Goal: Task Accomplishment & Management: Manage account settings

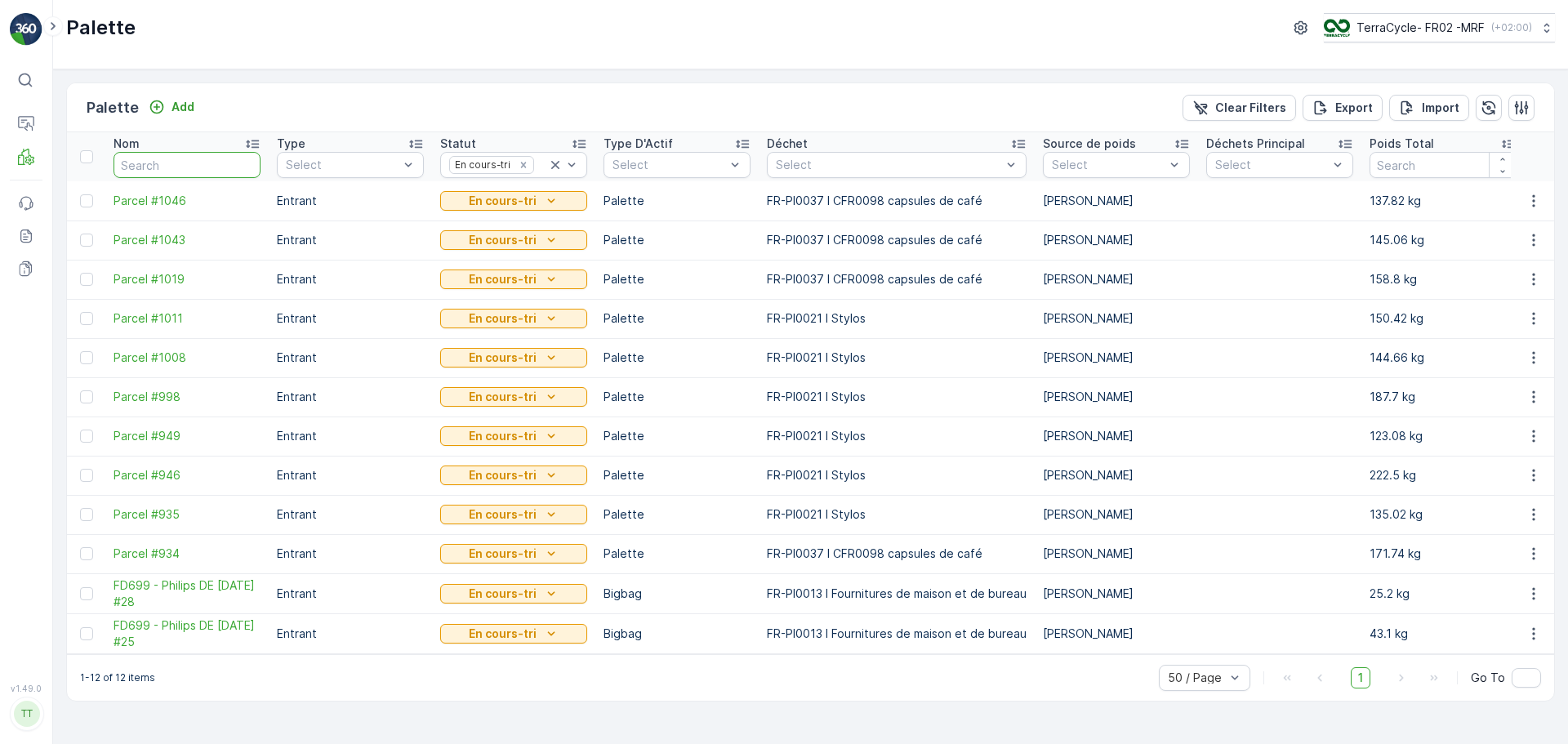
click at [176, 167] on input "text" at bounding box center [187, 164] width 147 height 26
type input "1009"
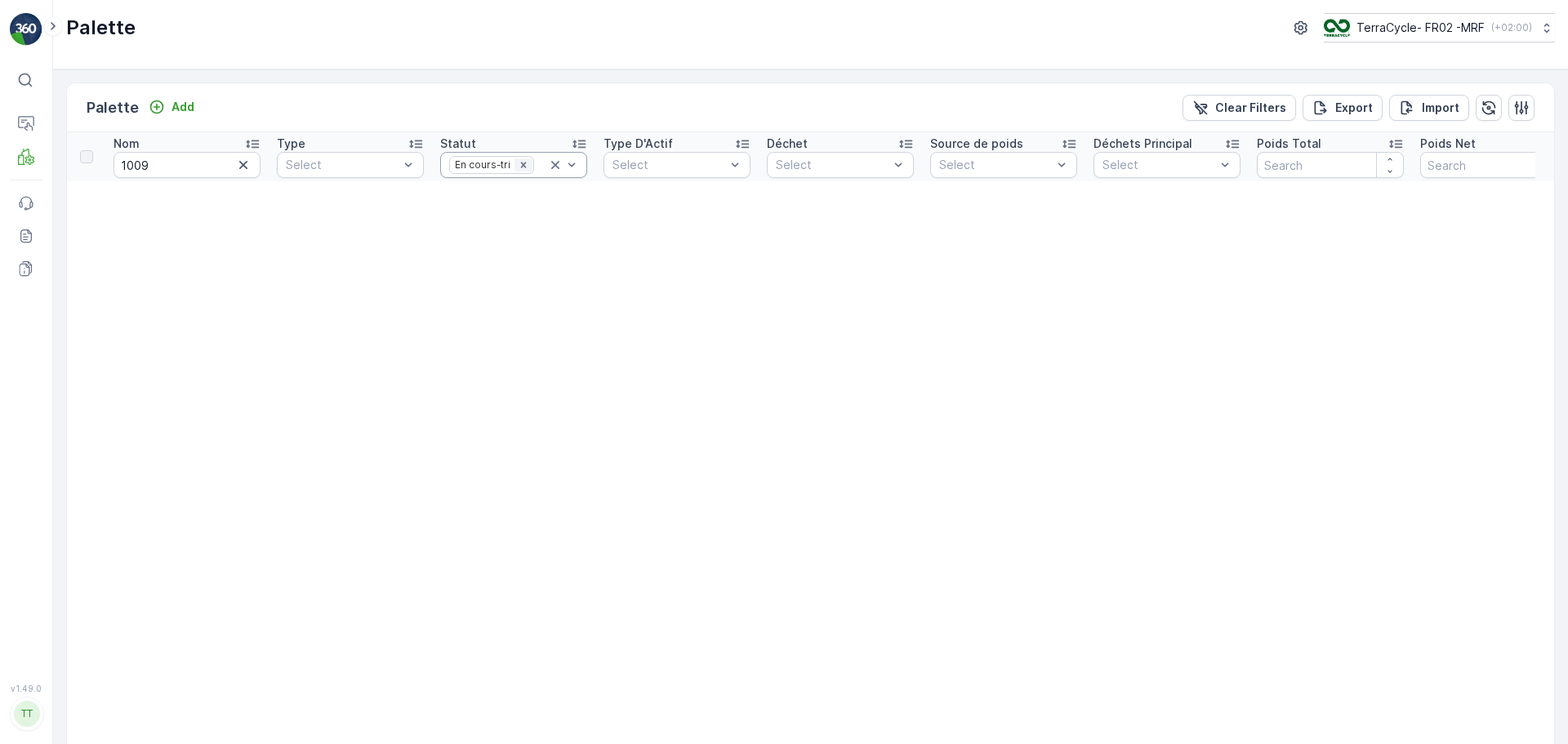
click at [520, 165] on icon "Remove En cours-tri" at bounding box center [524, 165] width 12 height 12
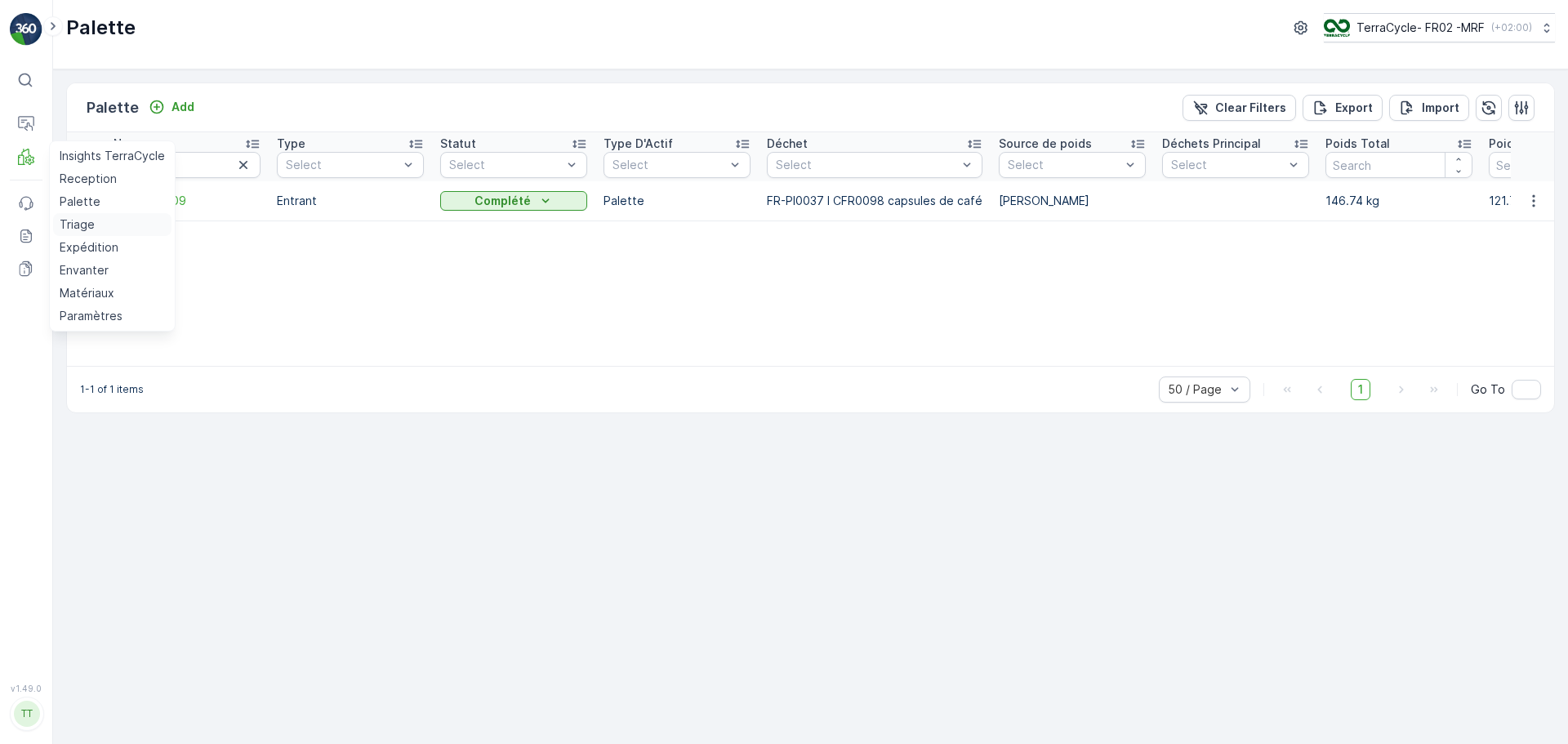
click at [80, 233] on link "Triage" at bounding box center [113, 224] width 119 height 23
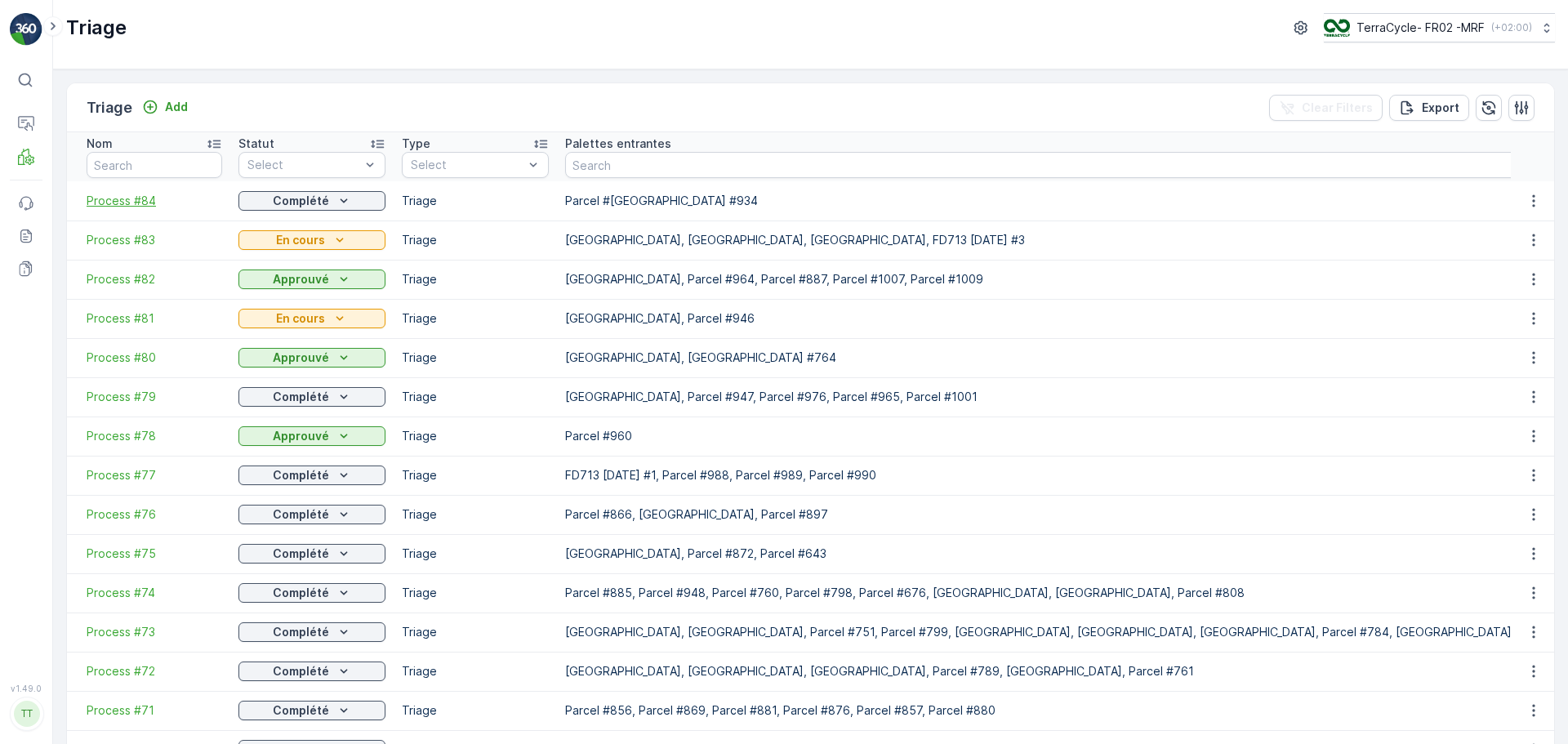
click at [125, 197] on span "Process #84" at bounding box center [154, 200] width 136 height 17
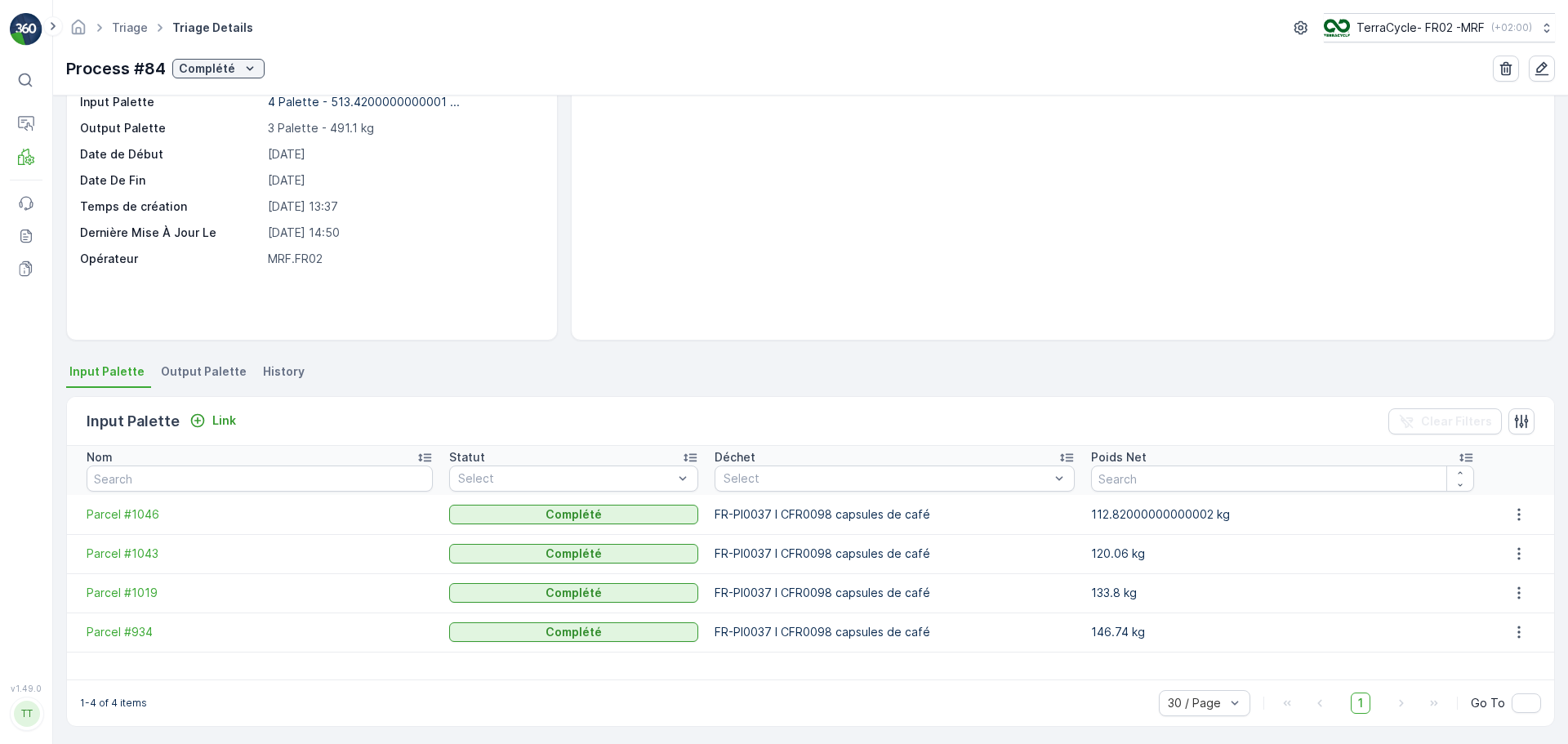
scroll to position [99, 0]
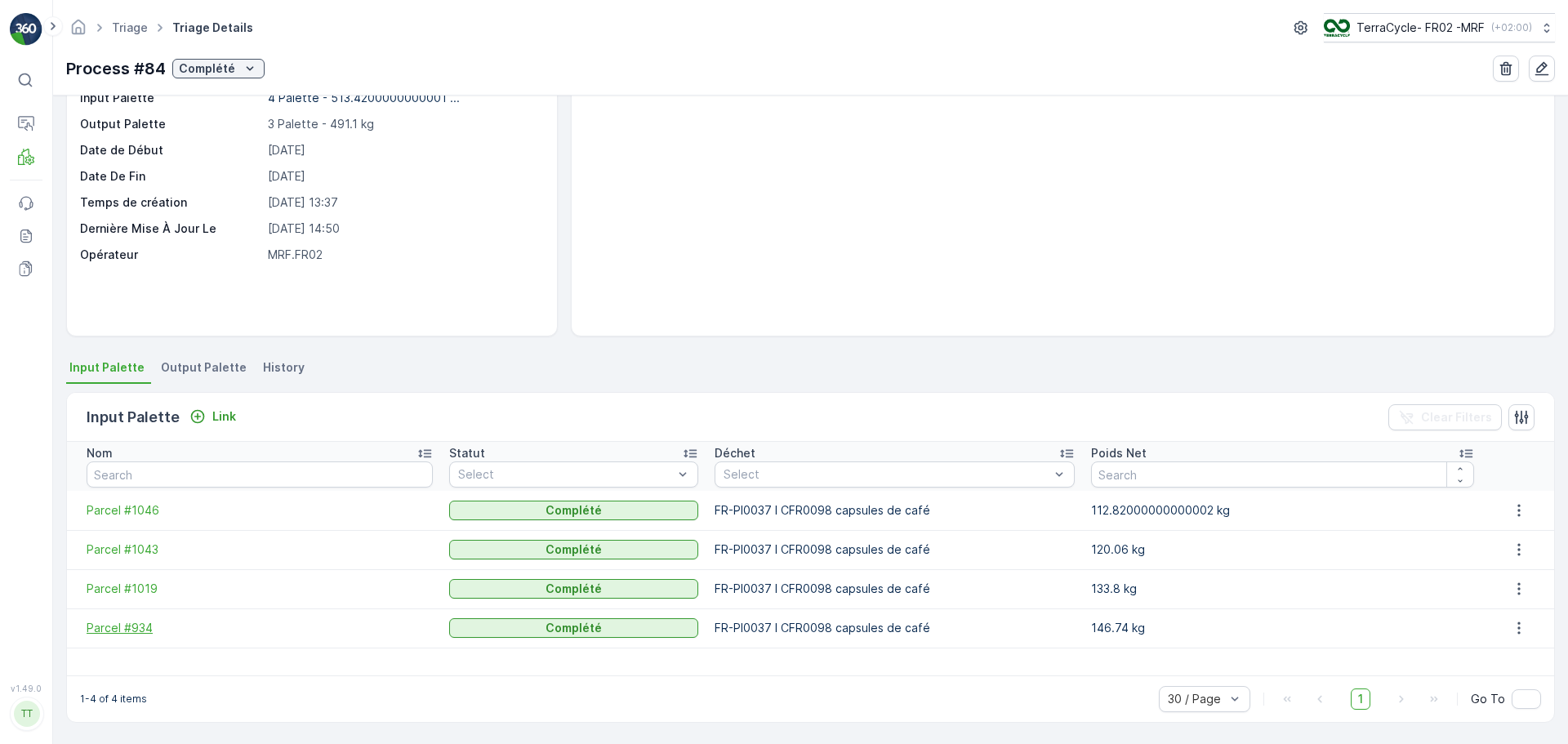
click at [121, 628] on span "Parcel #934" at bounding box center [259, 627] width 346 height 17
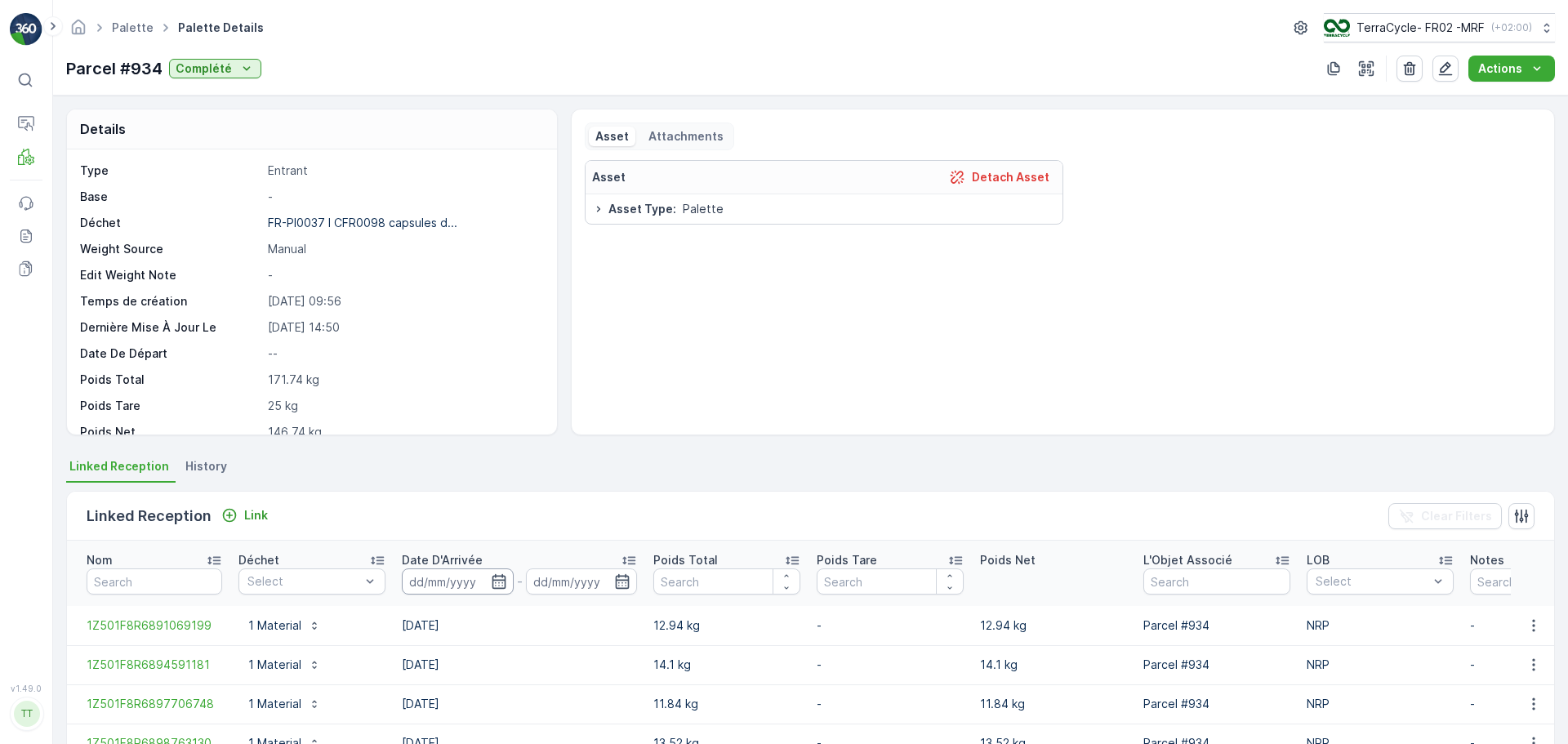
scroll to position [371, 0]
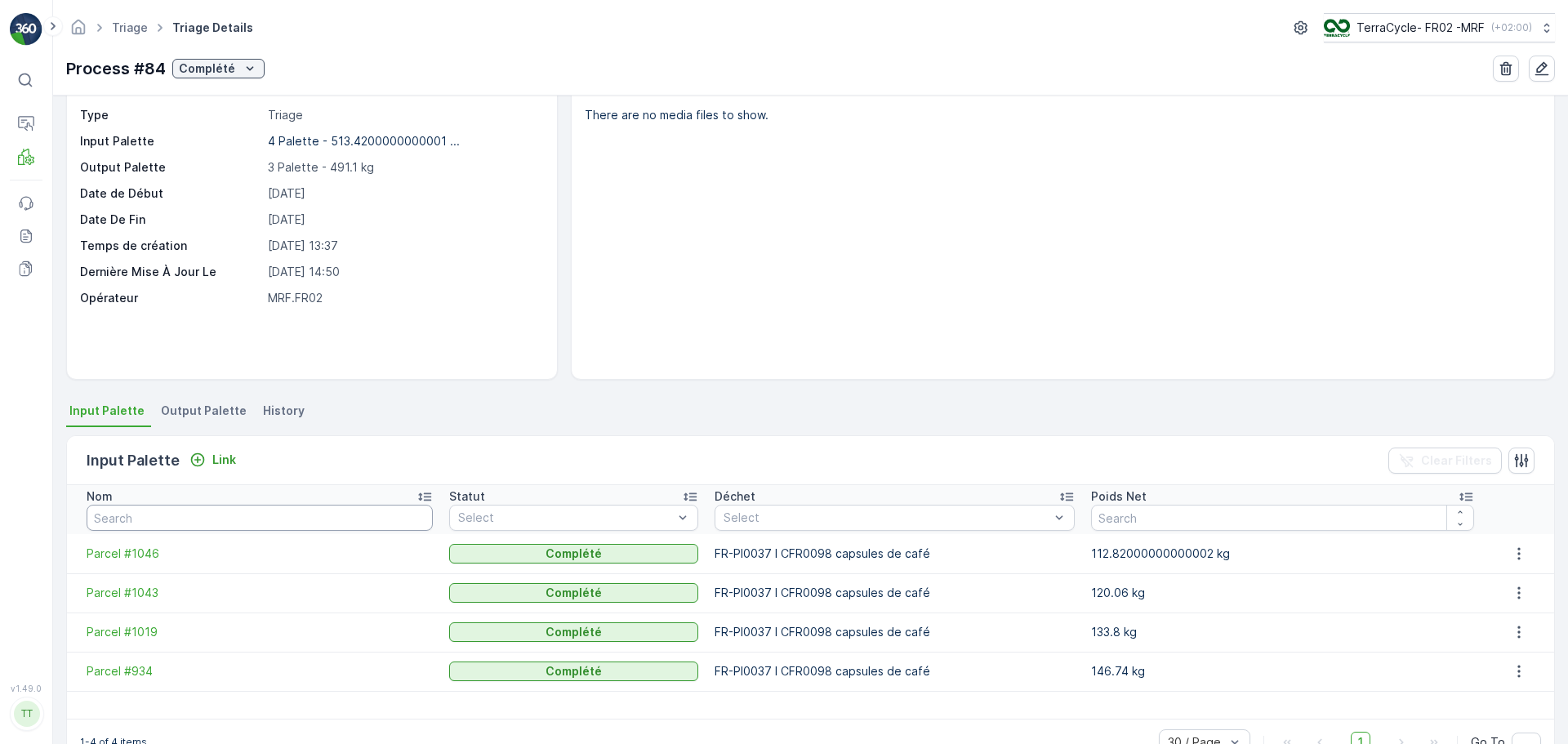
scroll to position [99, 0]
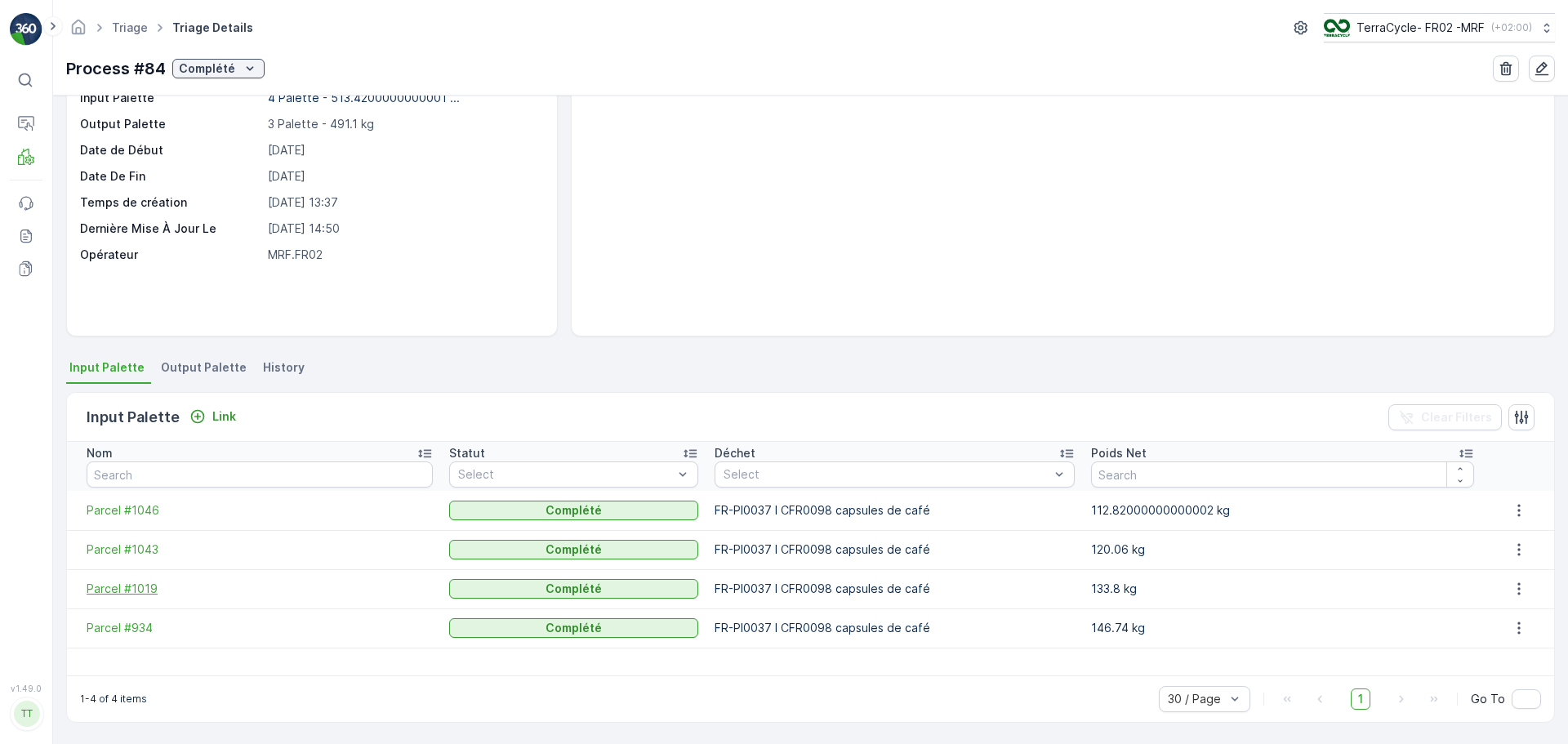
click at [127, 588] on span "Parcel #1019" at bounding box center [259, 589] width 346 height 17
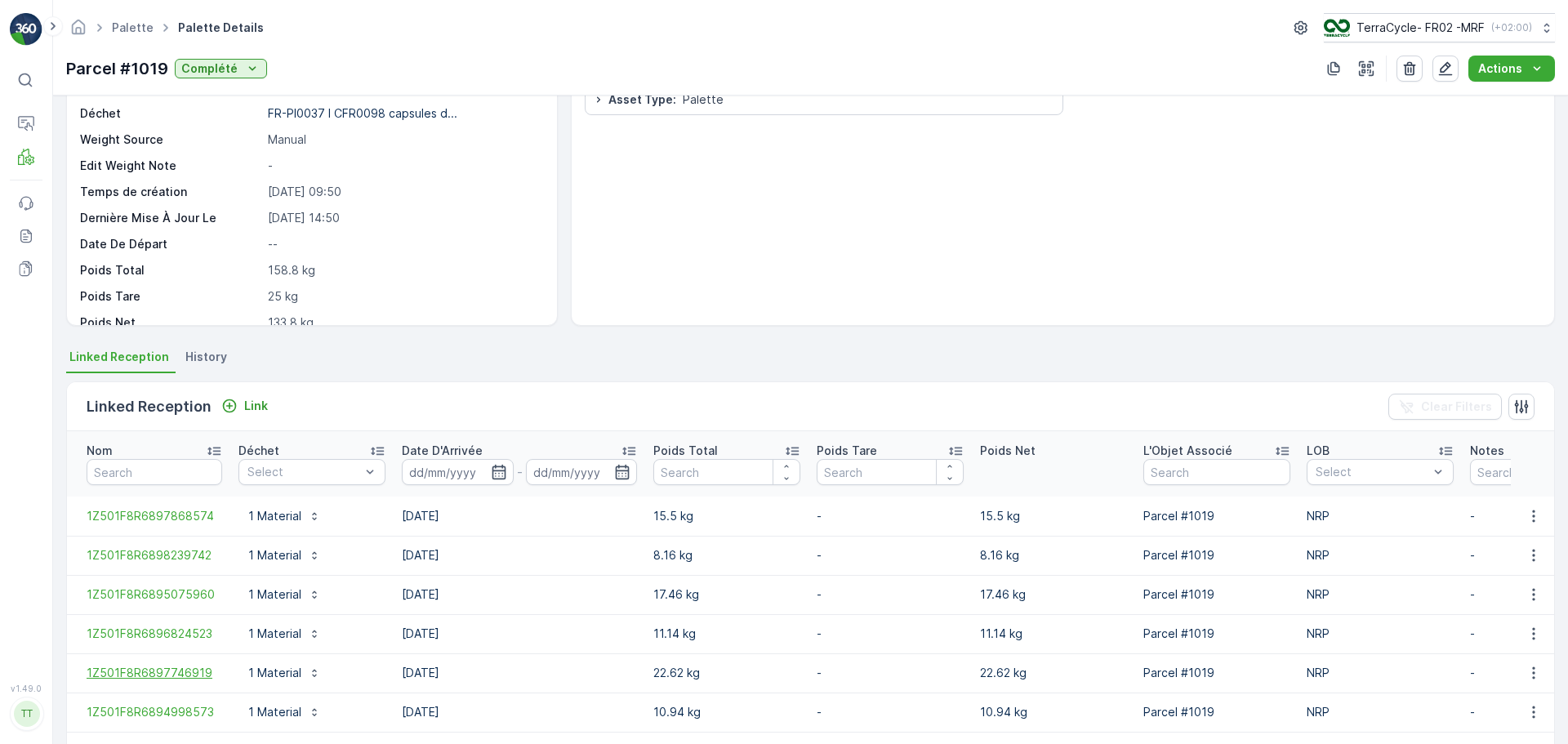
scroll to position [292, 0]
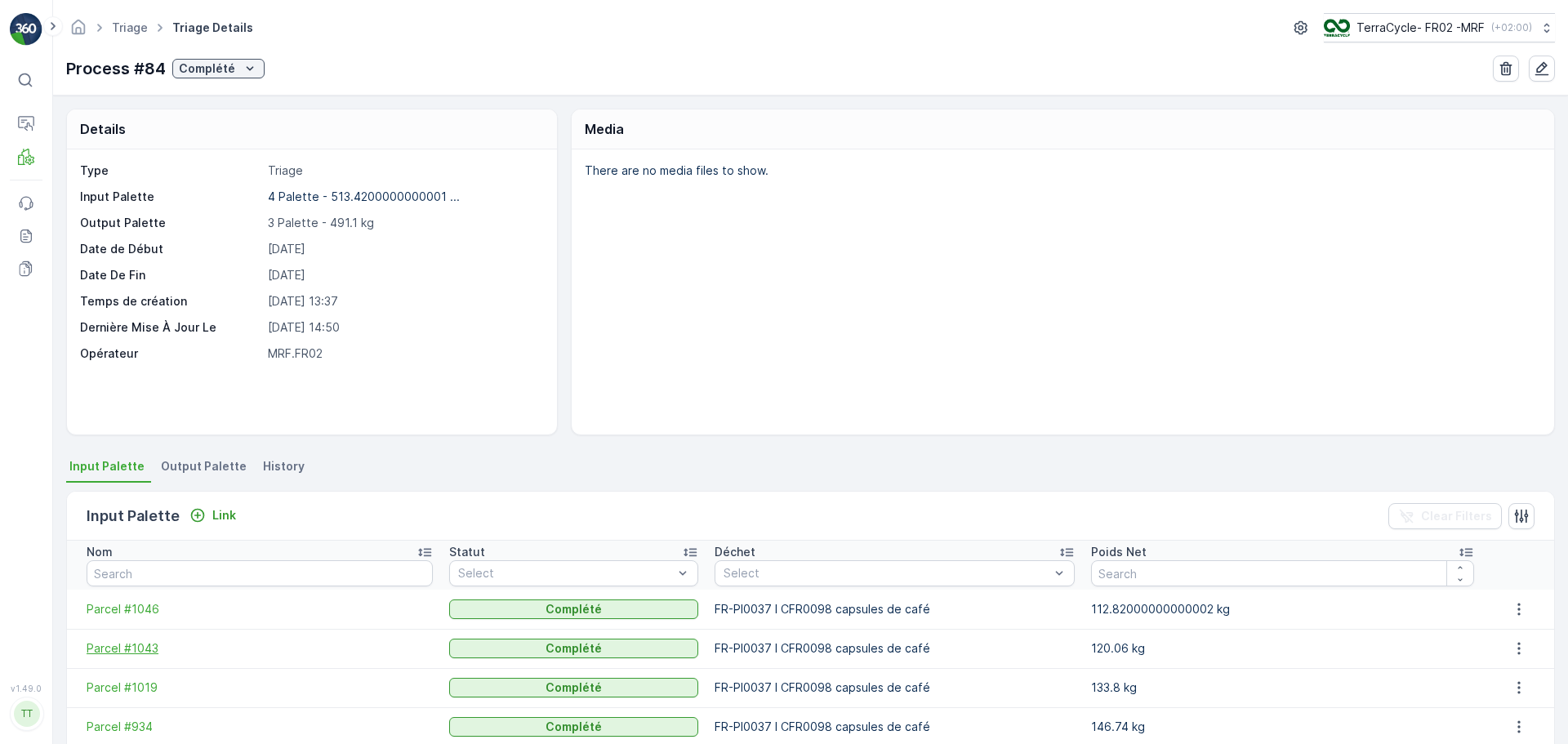
click at [139, 647] on span "Parcel #1043" at bounding box center [259, 648] width 346 height 17
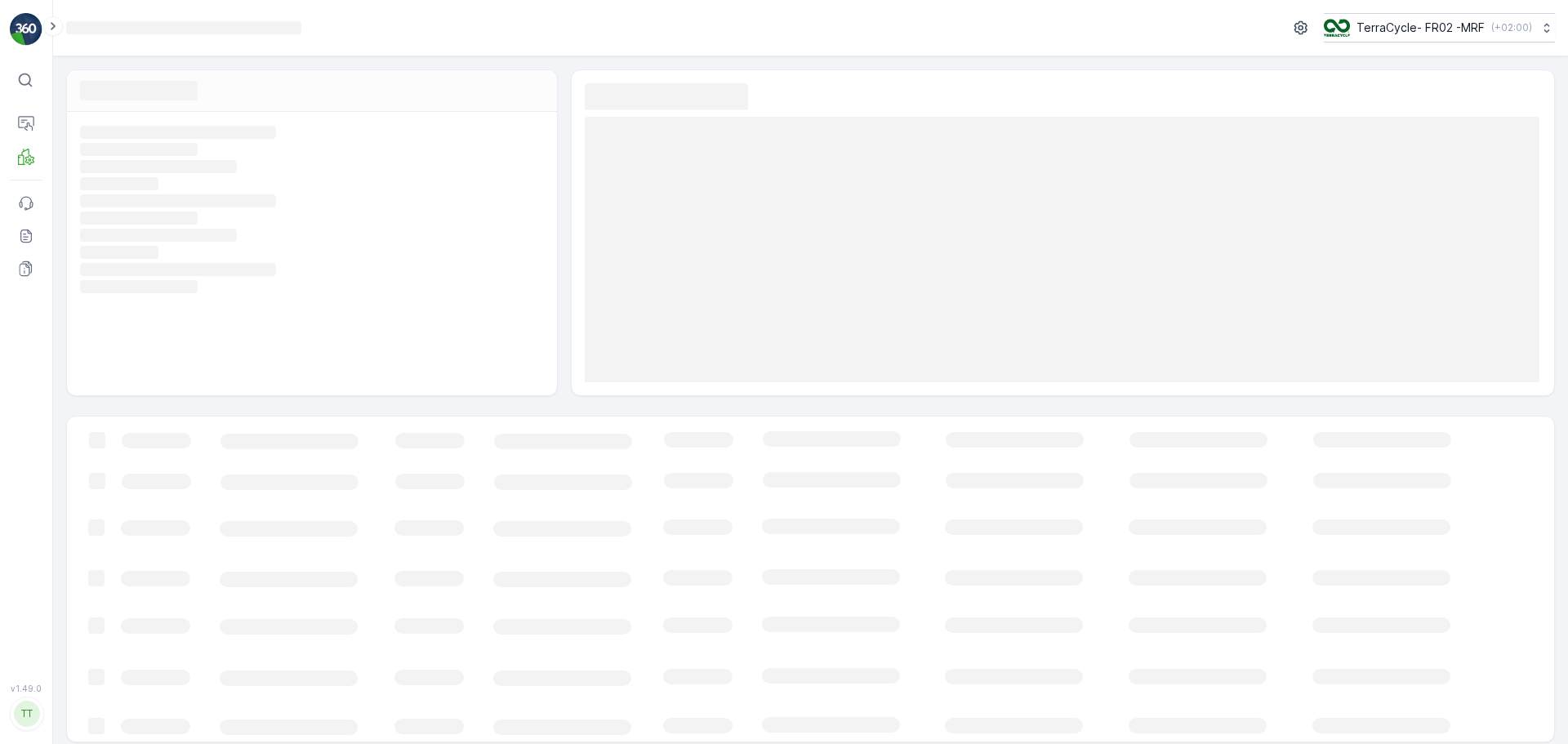
scroll to position [12, 0]
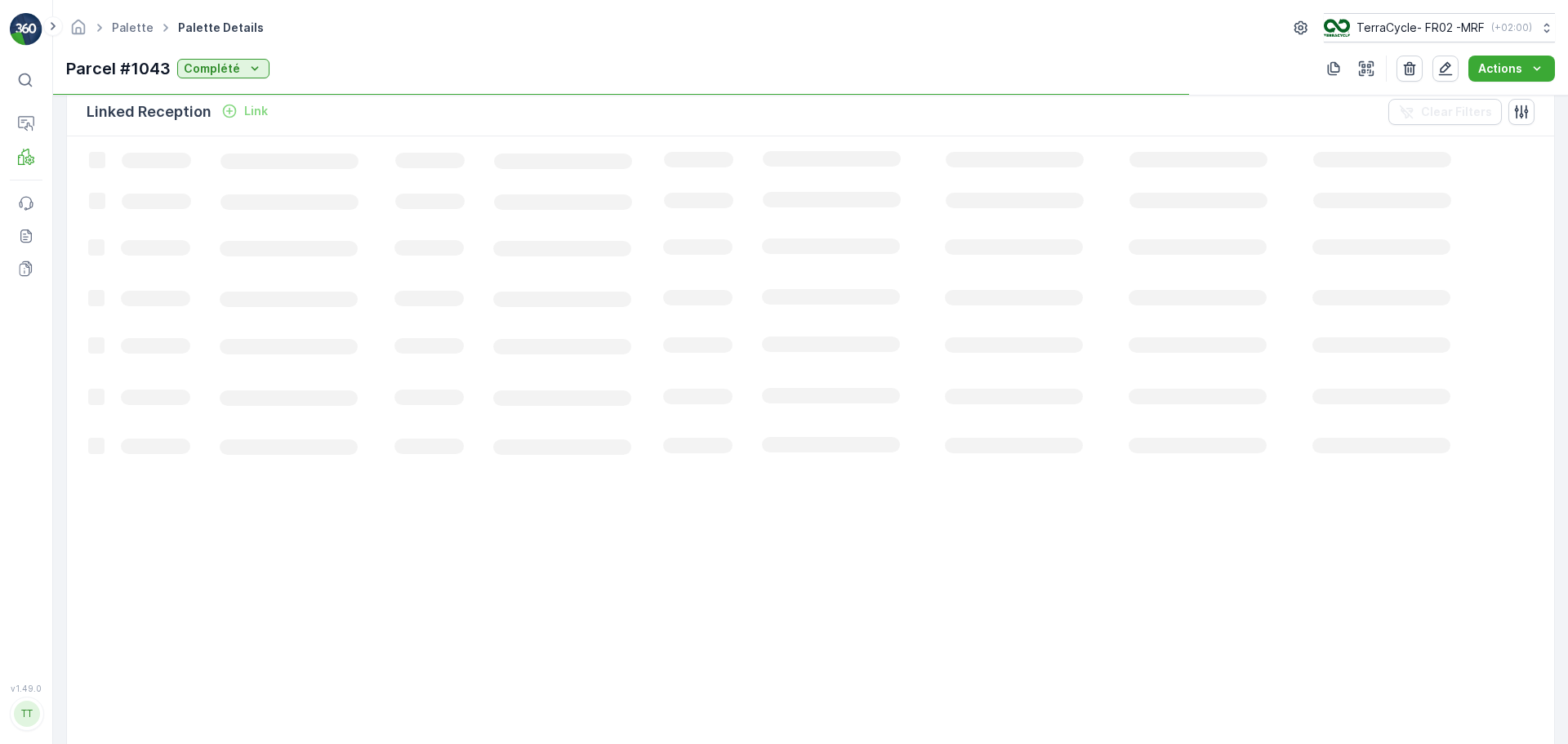
scroll to position [449, 0]
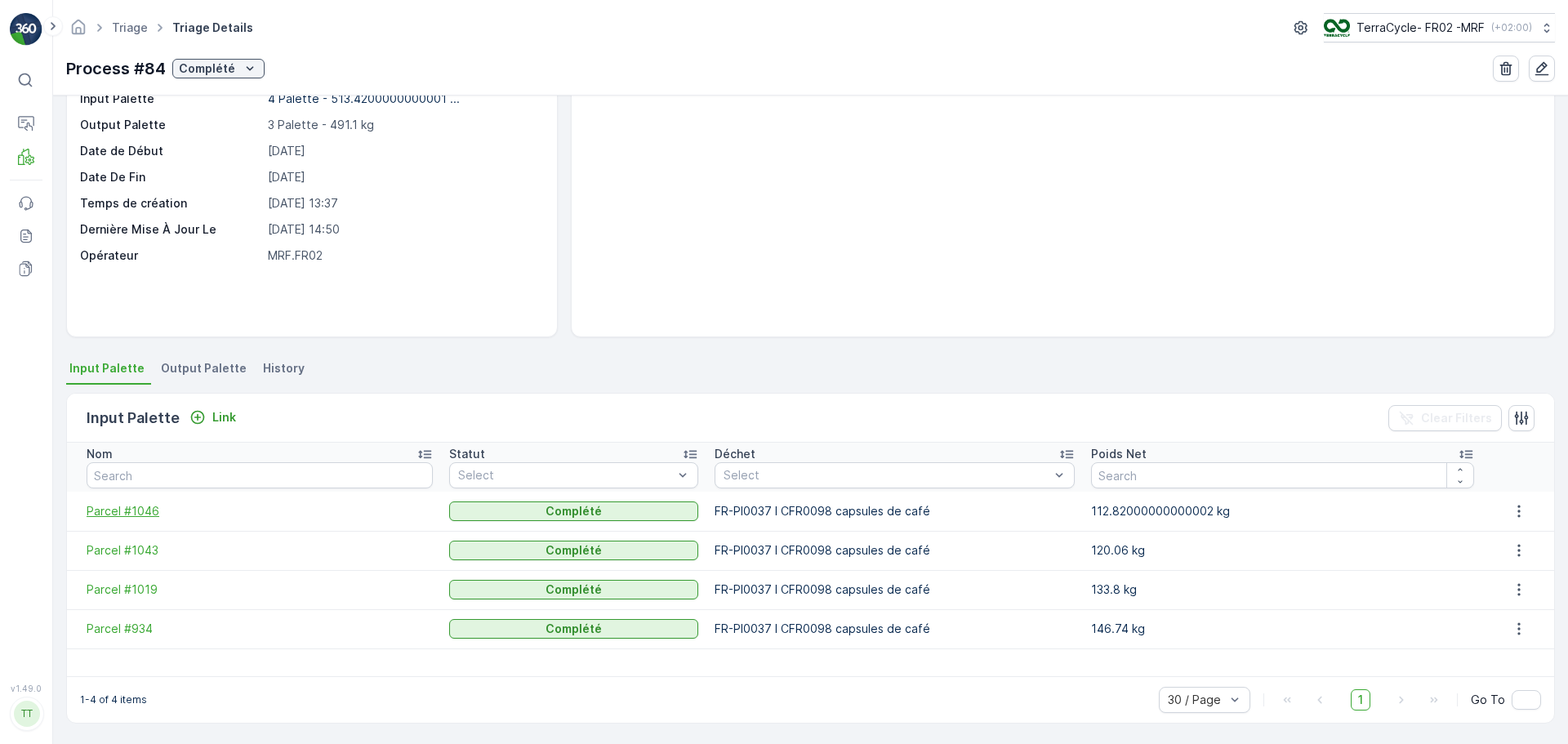
scroll to position [99, 0]
click at [134, 511] on span "Parcel #1046" at bounding box center [259, 510] width 346 height 17
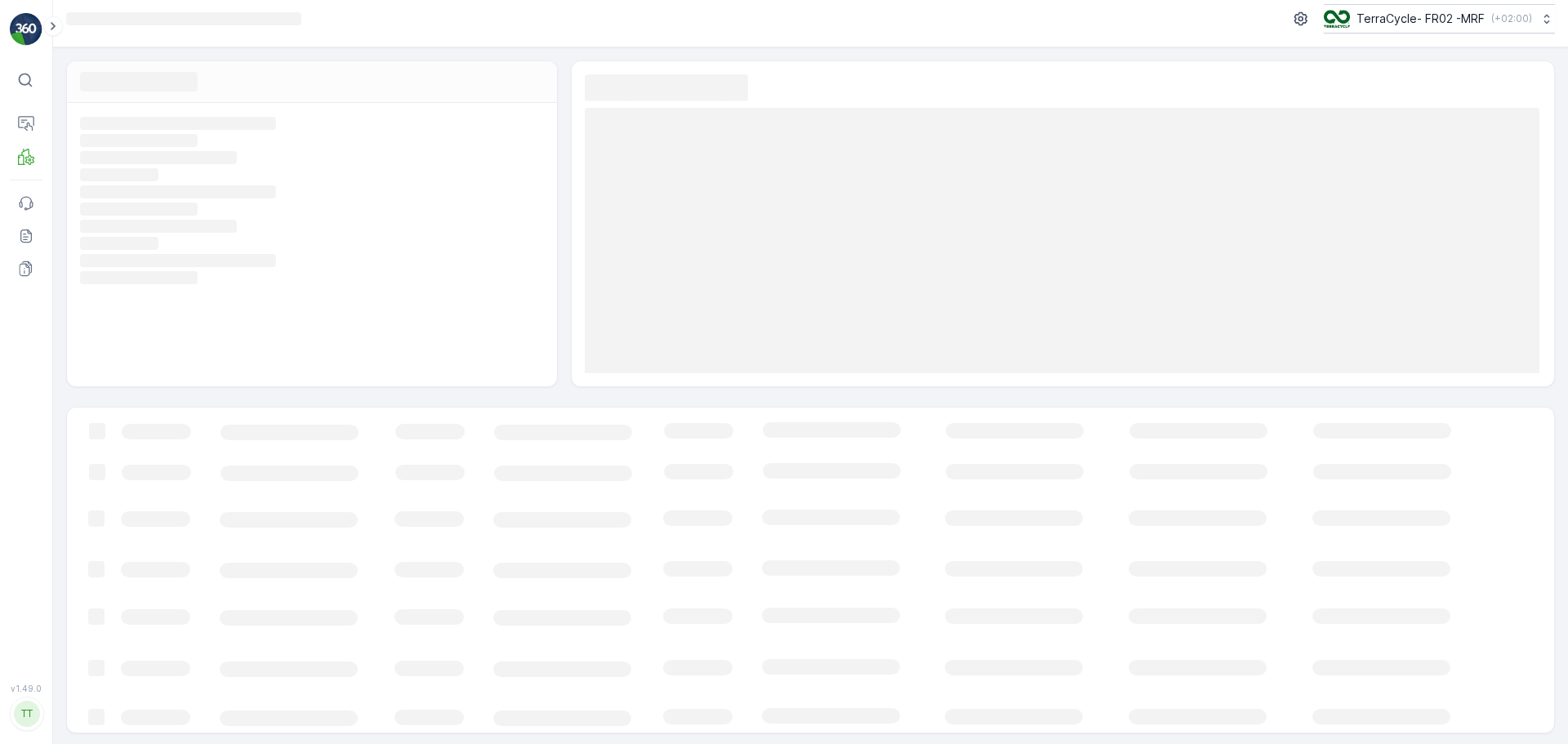
scroll to position [12, 0]
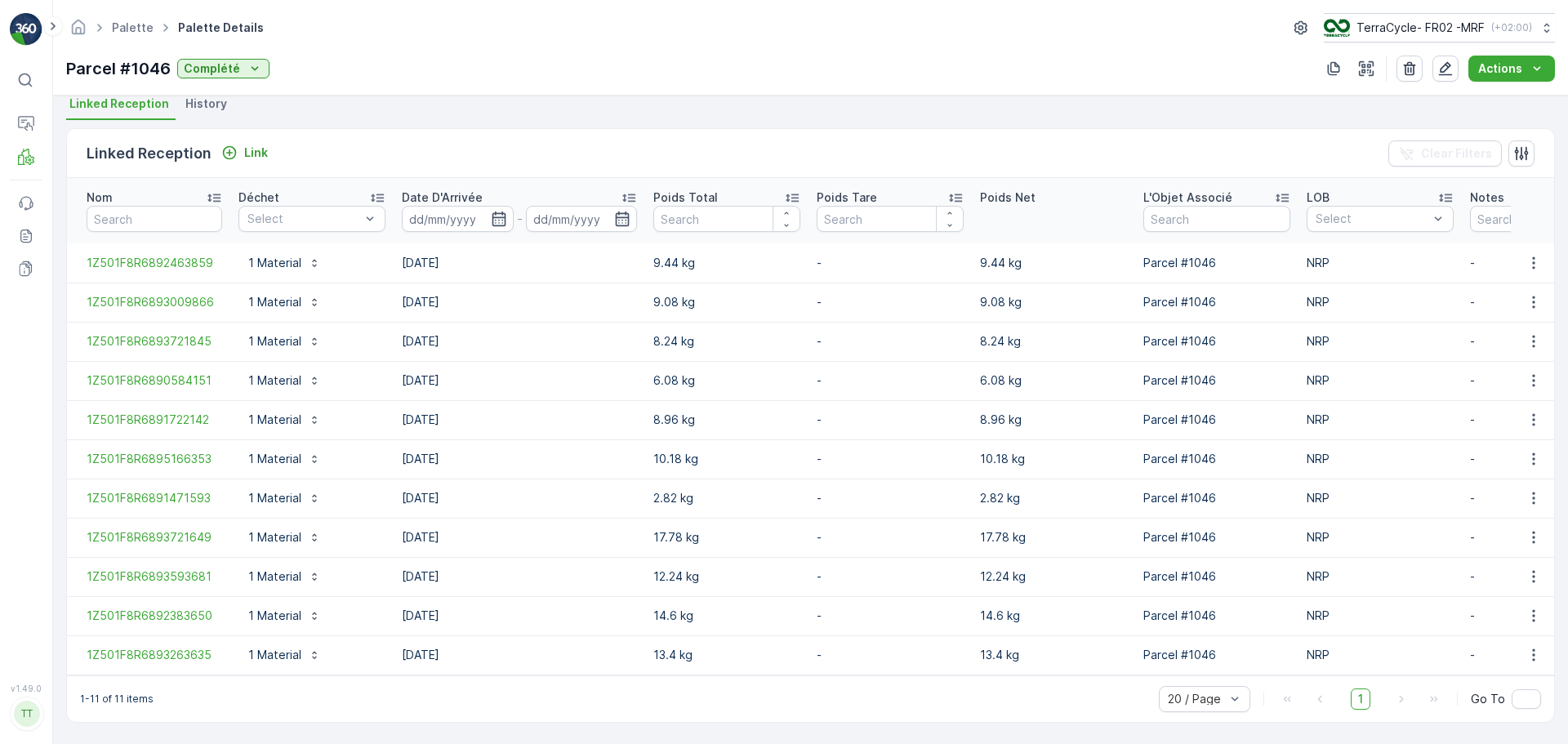
scroll to position [44, 0]
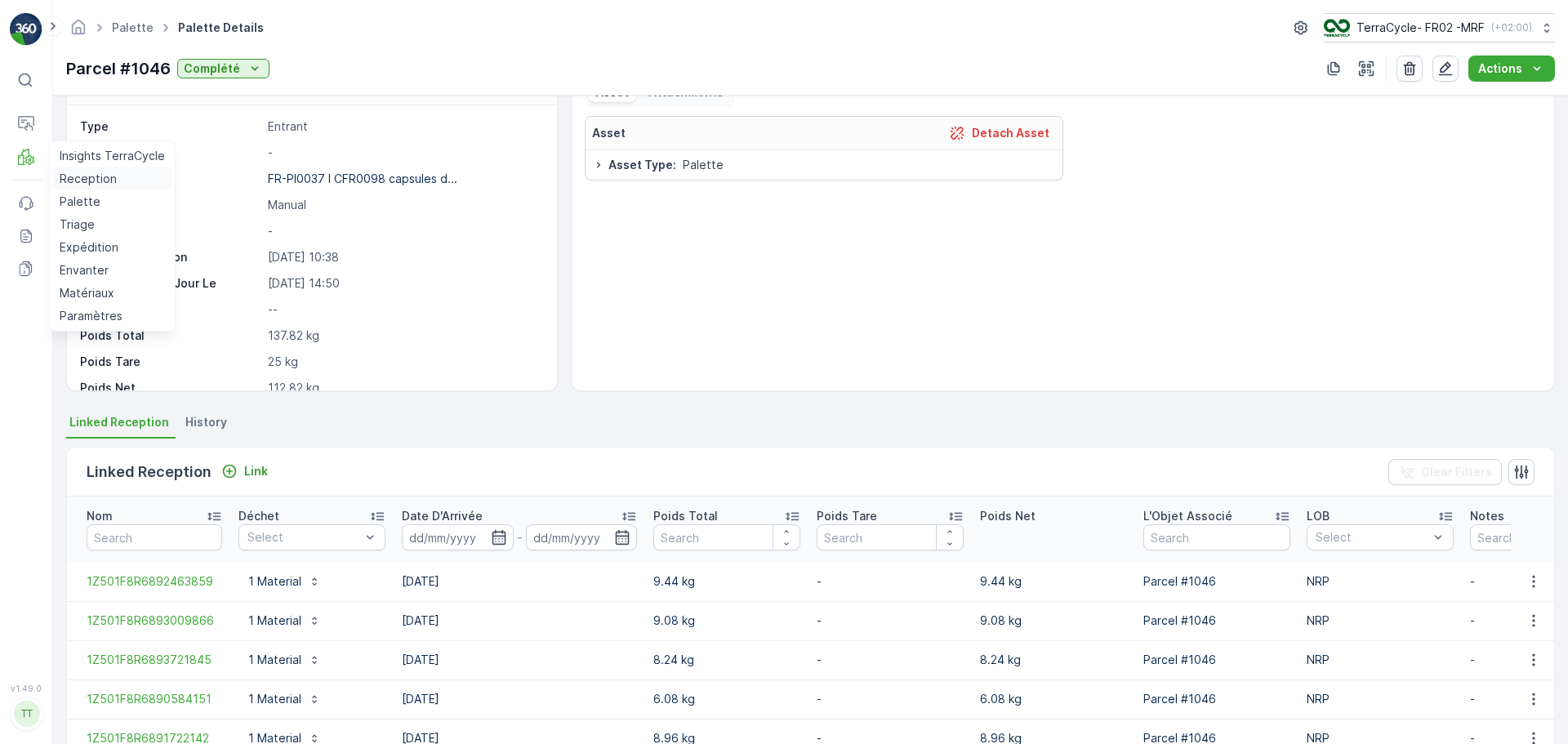
click at [80, 178] on p "Reception" at bounding box center [87, 179] width 57 height 17
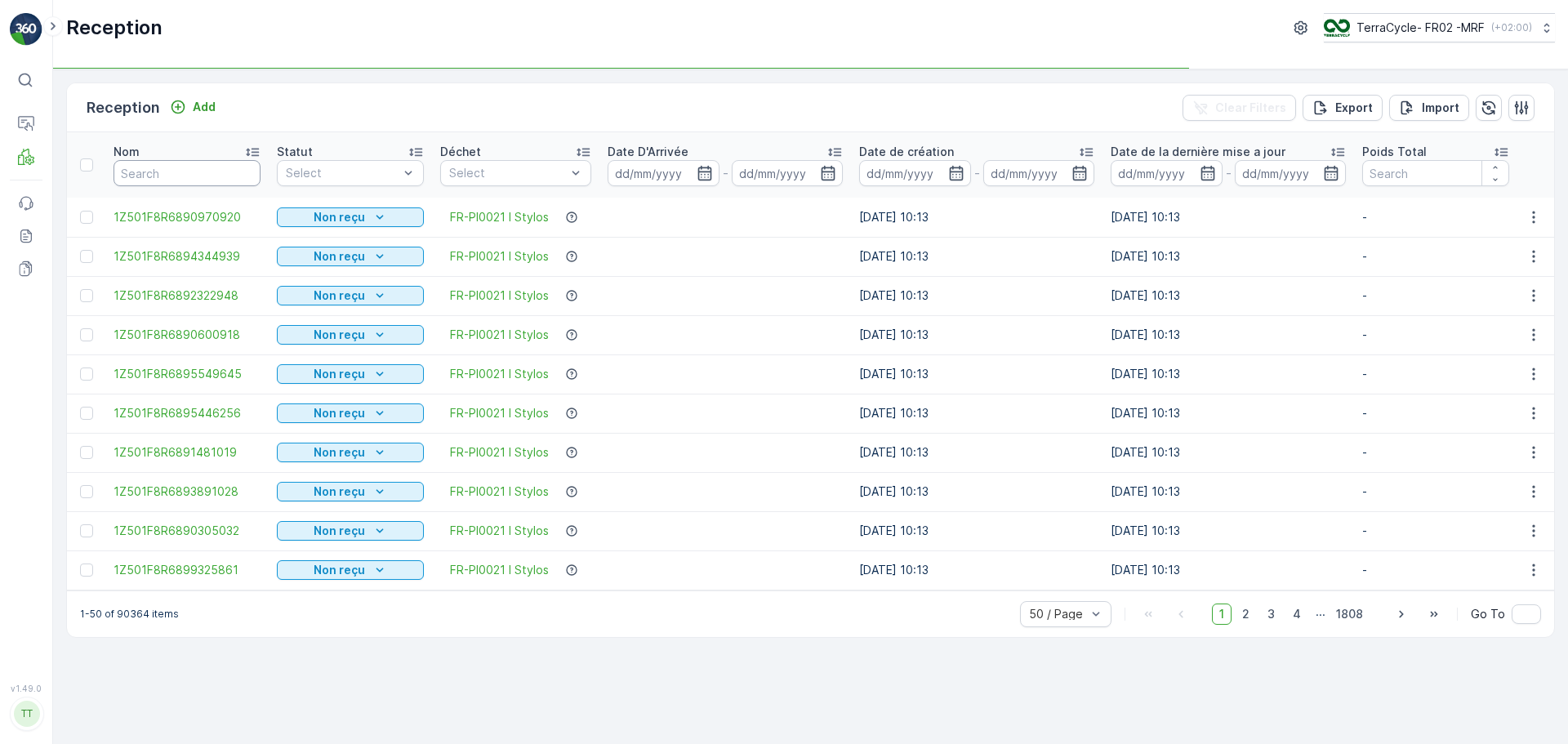
click at [218, 172] on input "text" at bounding box center [187, 173] width 147 height 26
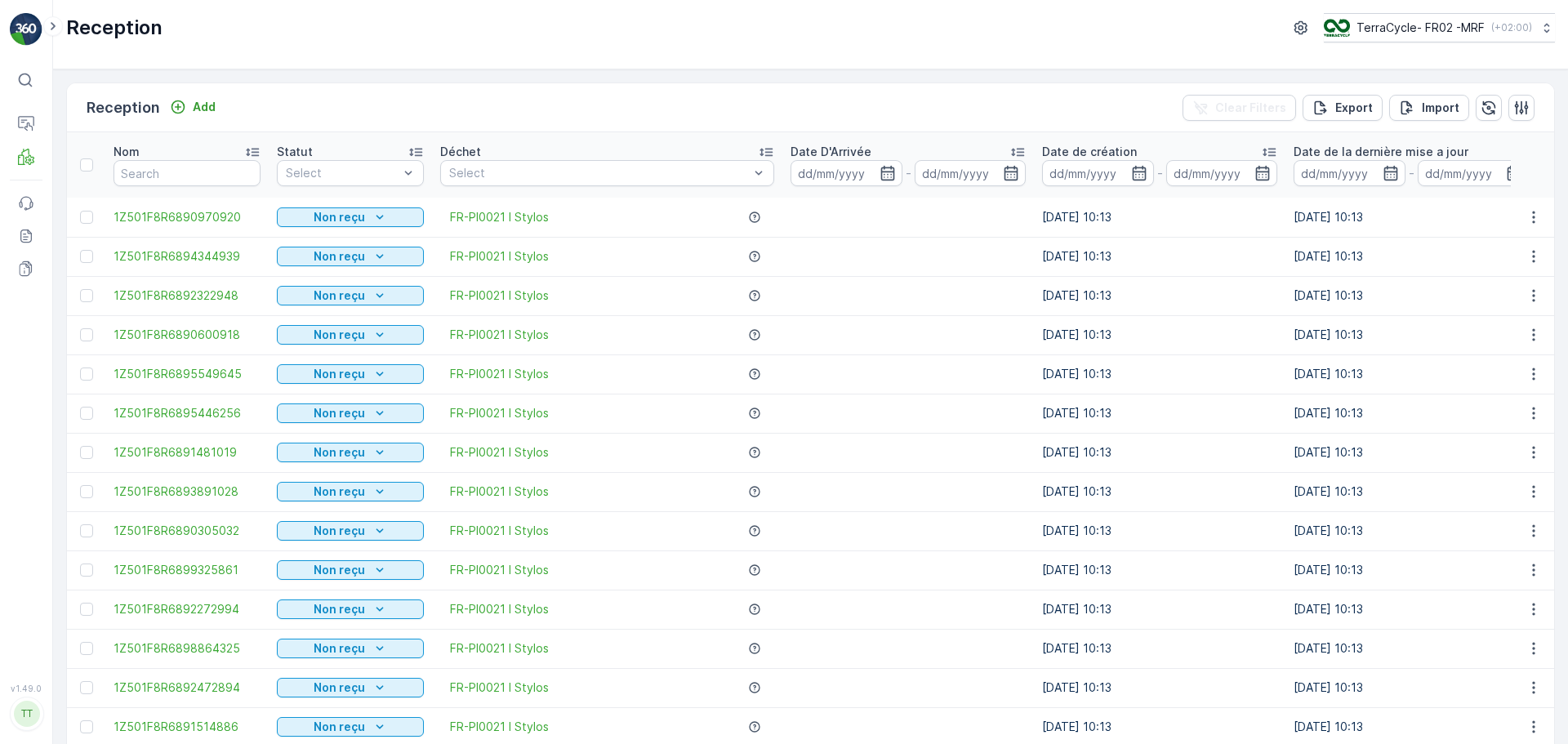
click at [218, 172] on input "text" at bounding box center [187, 173] width 147 height 26
type input "7226"
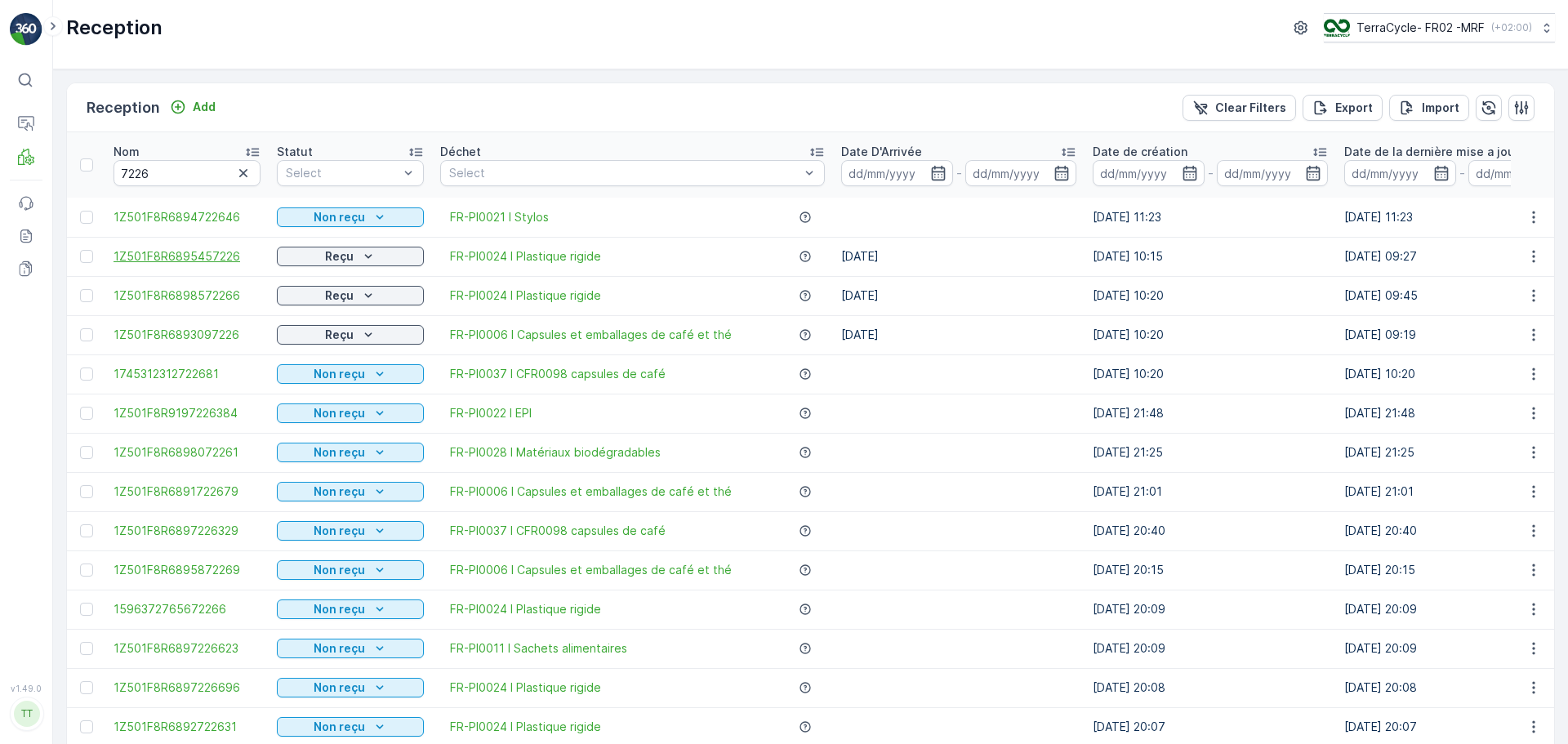
click at [194, 257] on span "1Z501F8R6895457226" at bounding box center [187, 255] width 147 height 17
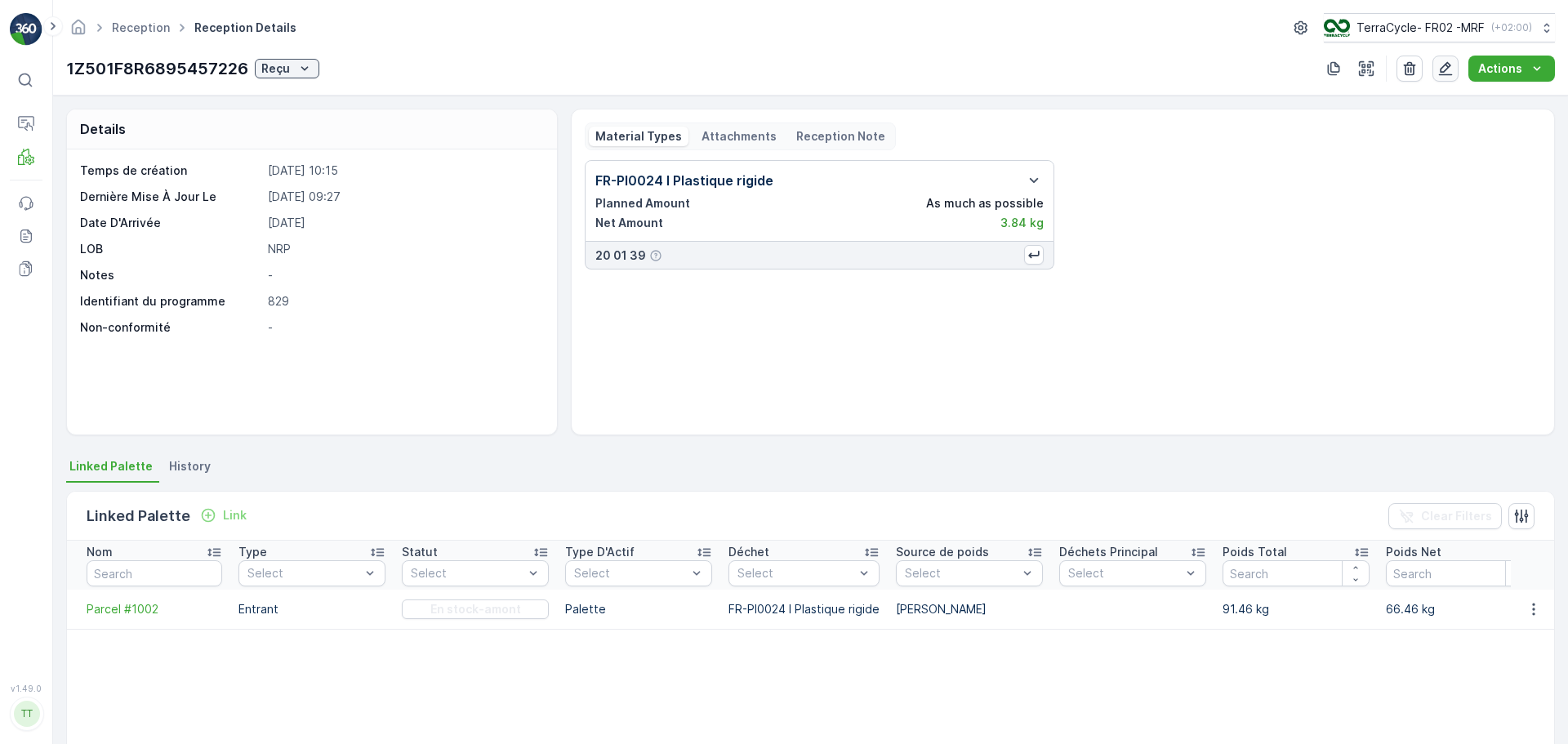
click at [1440, 69] on icon "button" at bounding box center [1445, 68] width 17 height 17
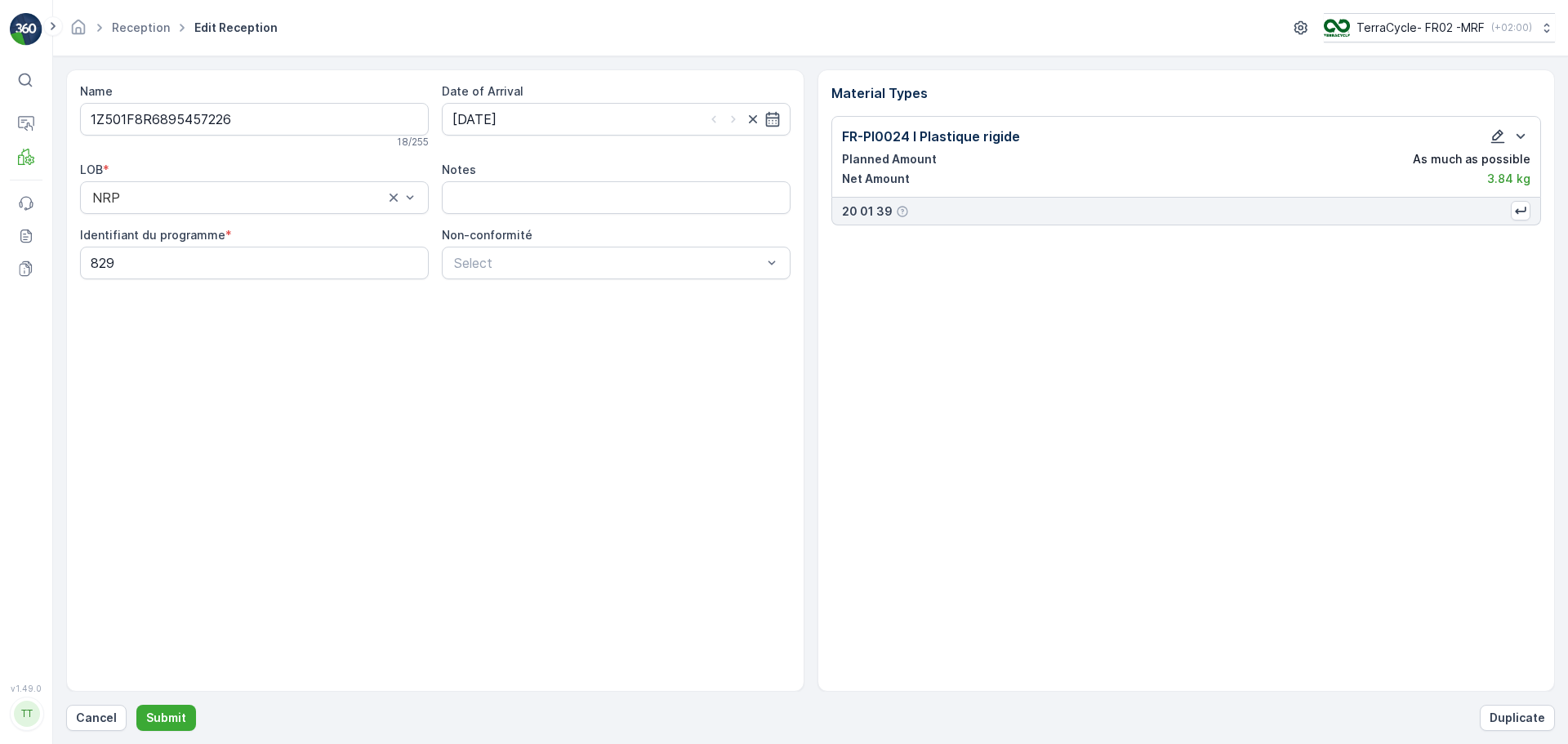
click at [1496, 141] on icon "button" at bounding box center [1497, 136] width 17 height 17
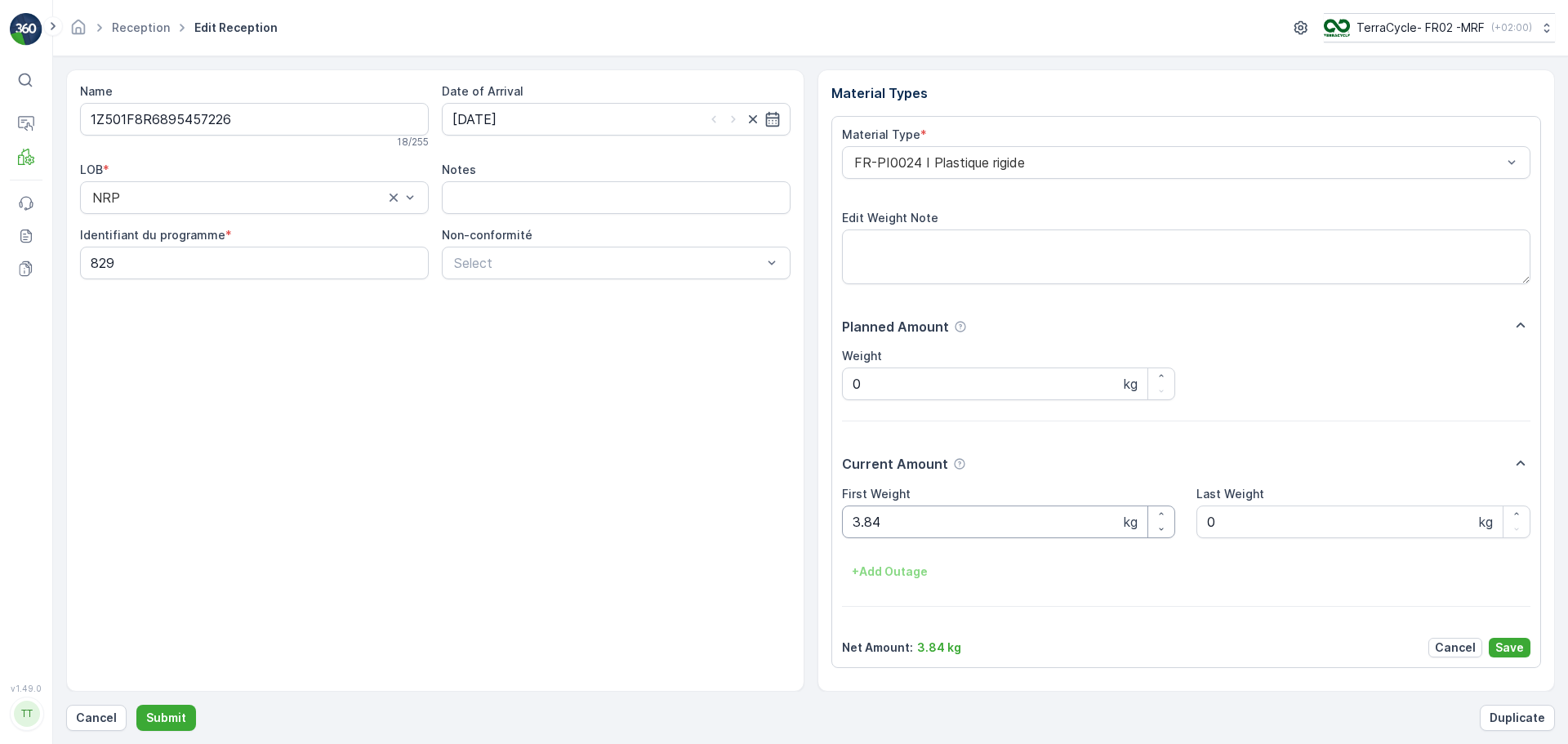
click at [937, 516] on Weight "3.84" at bounding box center [1008, 522] width 334 height 33
type Weight "3"
type Weight "7.58"
click at [1524, 636] on div "Material Type * FR-PI0024 I Plastique rigide Edit Weight Note Planned Amount We…" at bounding box center [1185, 391] width 689 height 530
click at [1509, 657] on button "Save" at bounding box center [1509, 647] width 42 height 19
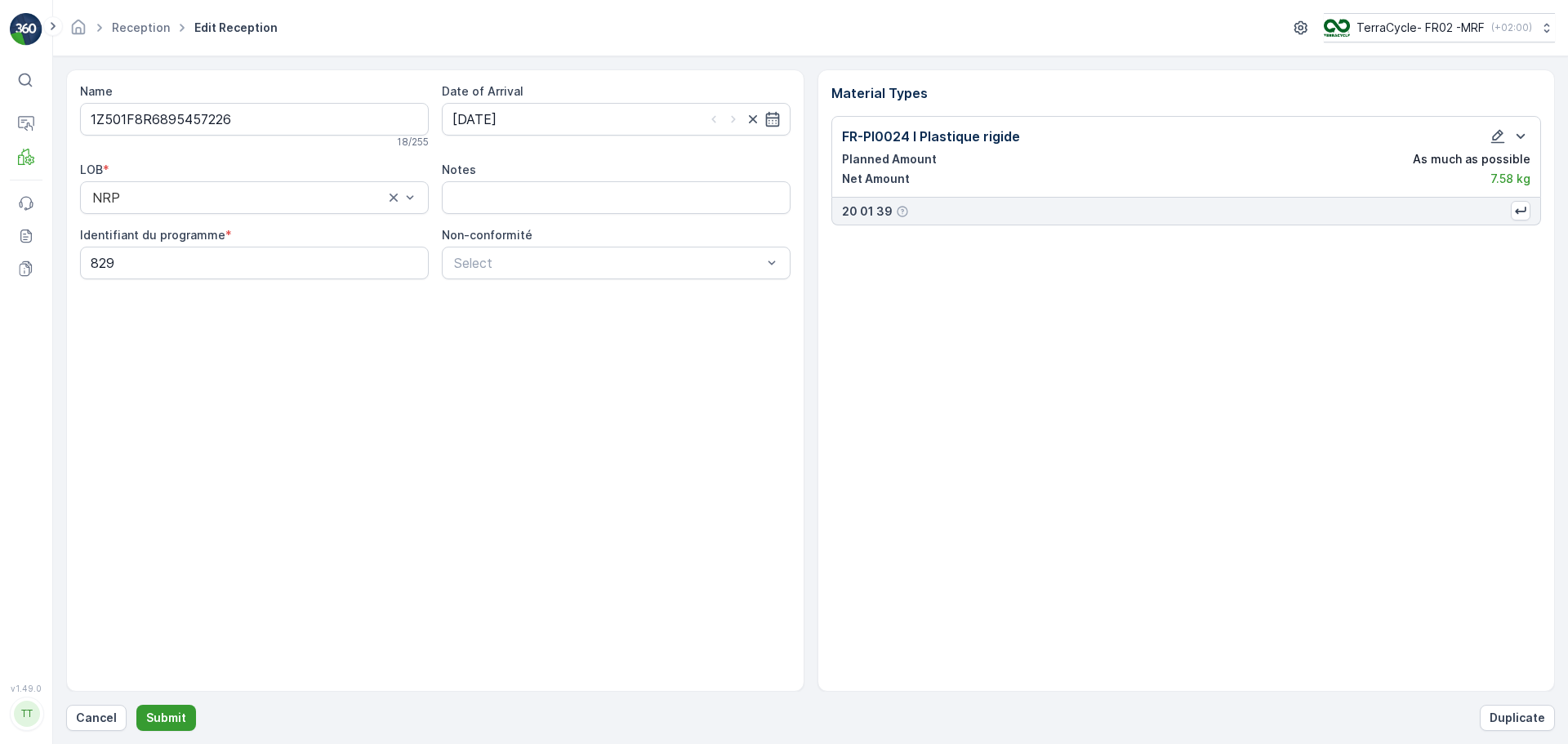
click at [170, 726] on button "Submit" at bounding box center [165, 717] width 59 height 26
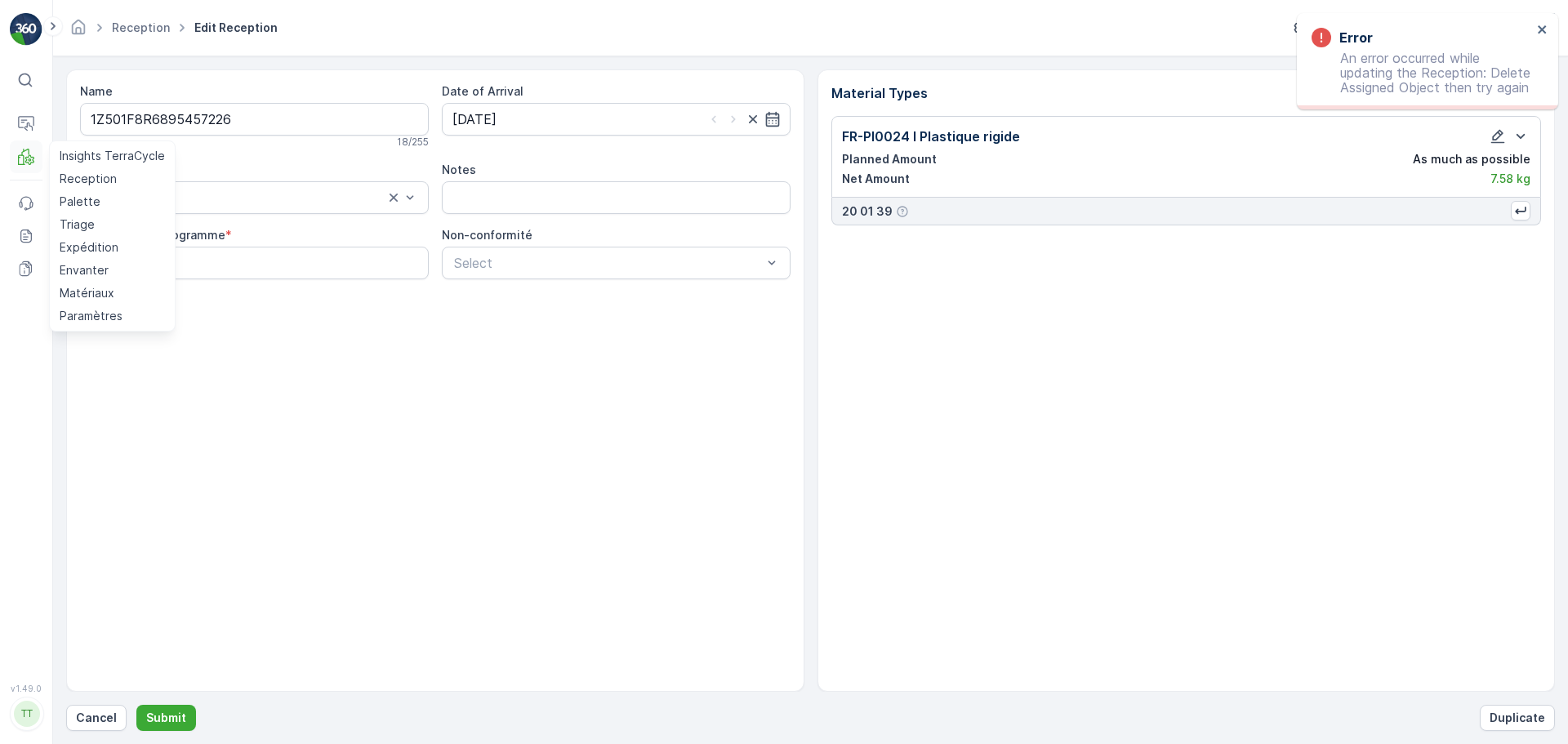
click at [37, 159] on button "MRF" at bounding box center [26, 157] width 33 height 33
click at [86, 225] on p "Triage" at bounding box center [77, 224] width 35 height 17
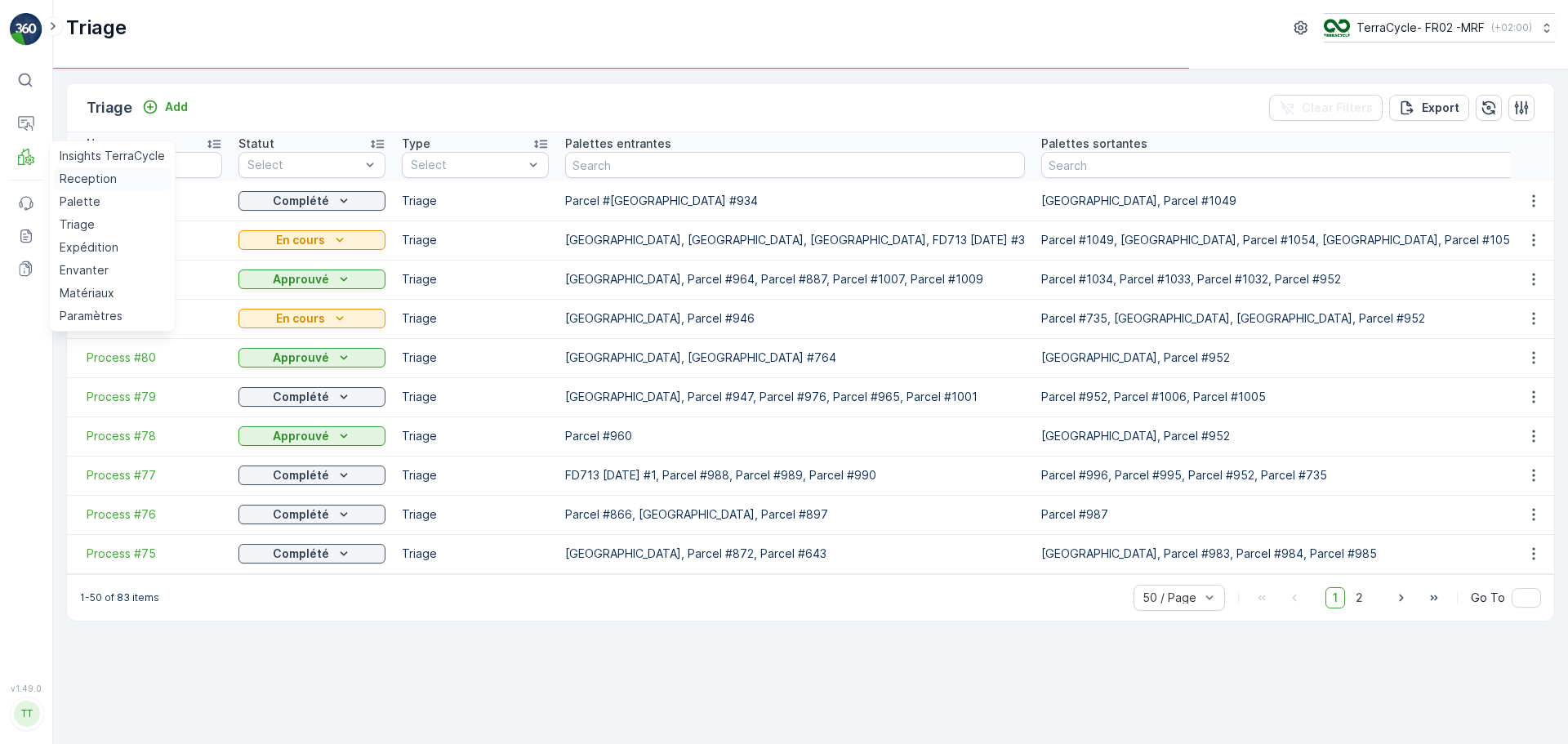
click at [76, 185] on p "Reception" at bounding box center [87, 179] width 57 height 17
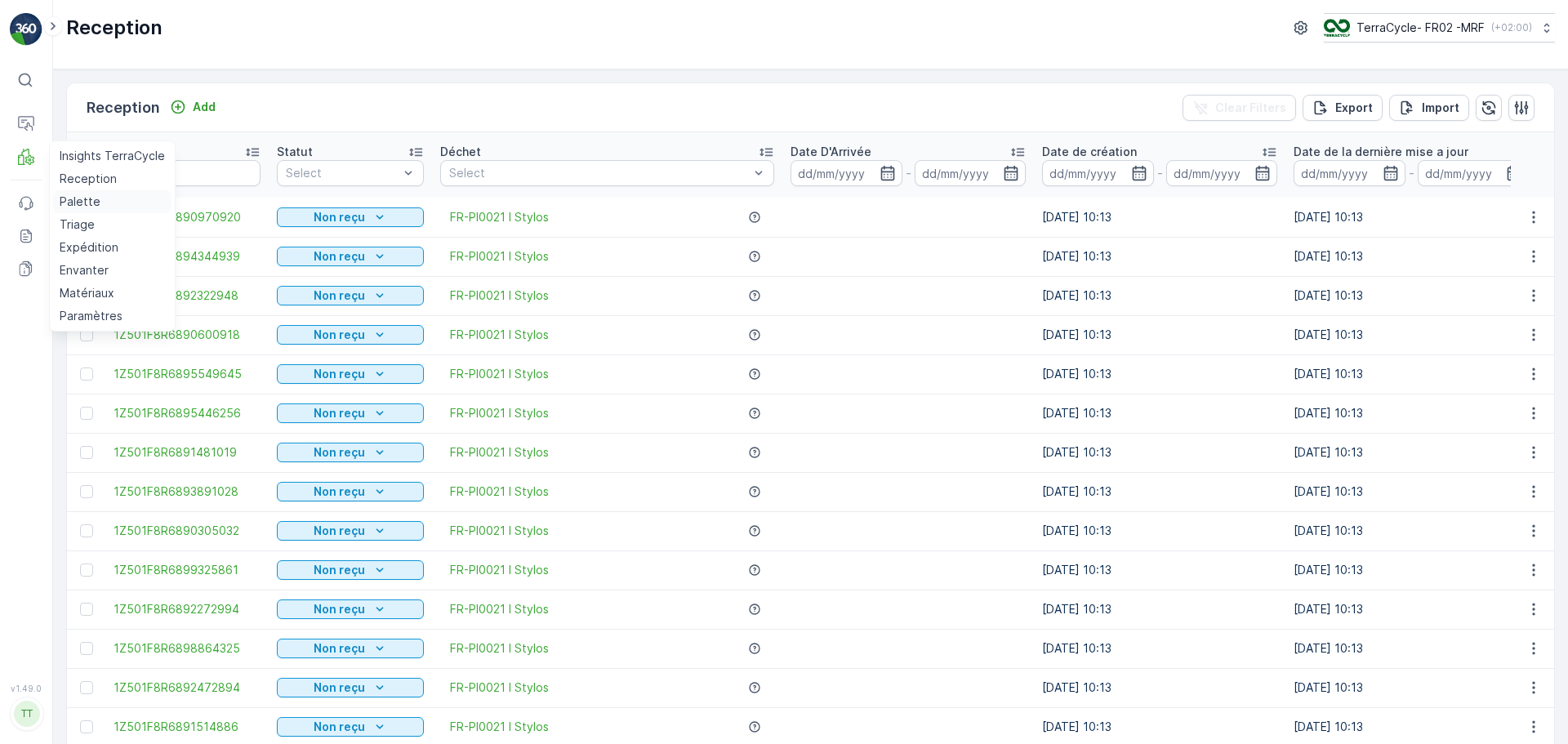
click at [80, 203] on p "Palette" at bounding box center [80, 201] width 41 height 17
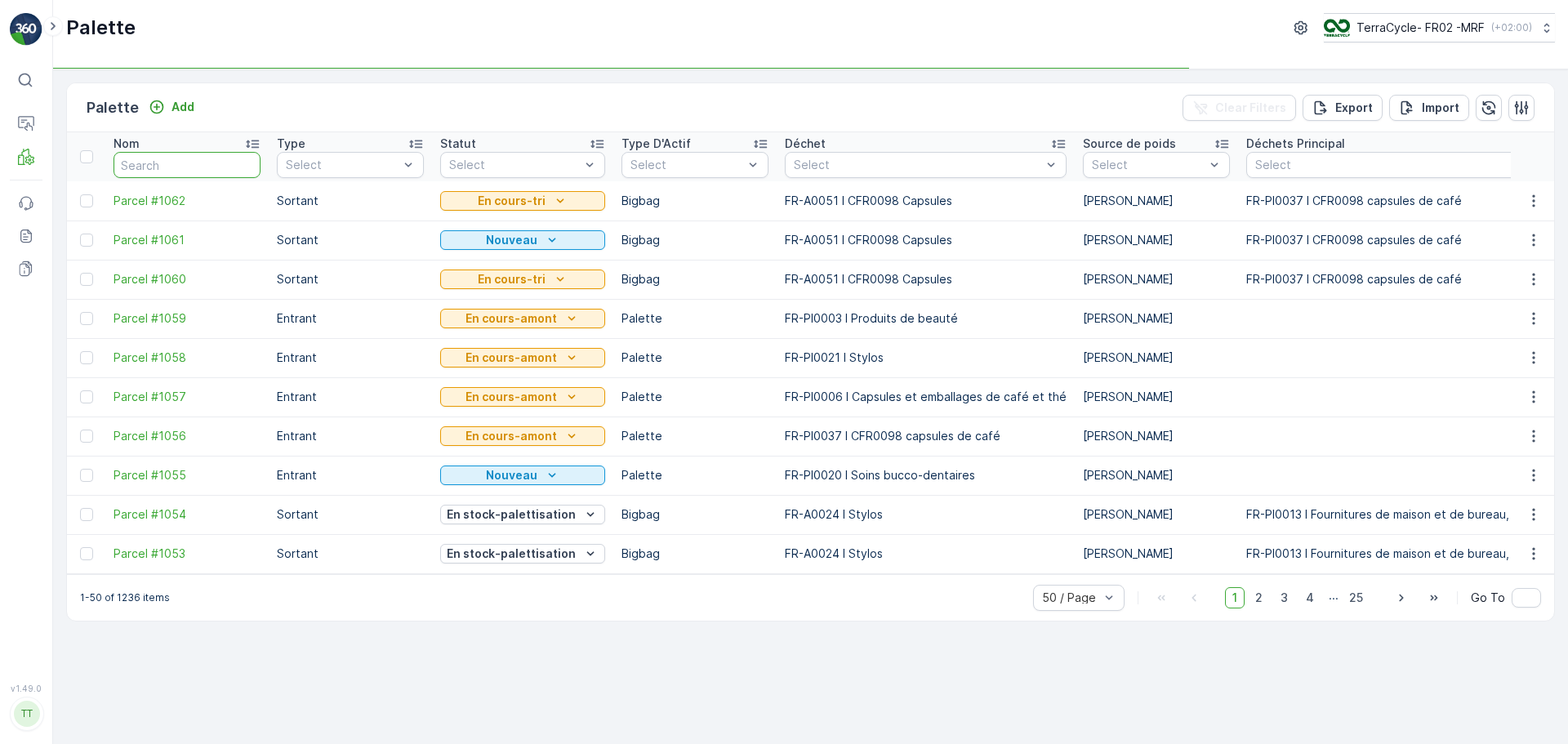
click at [199, 161] on input "text" at bounding box center [187, 164] width 147 height 26
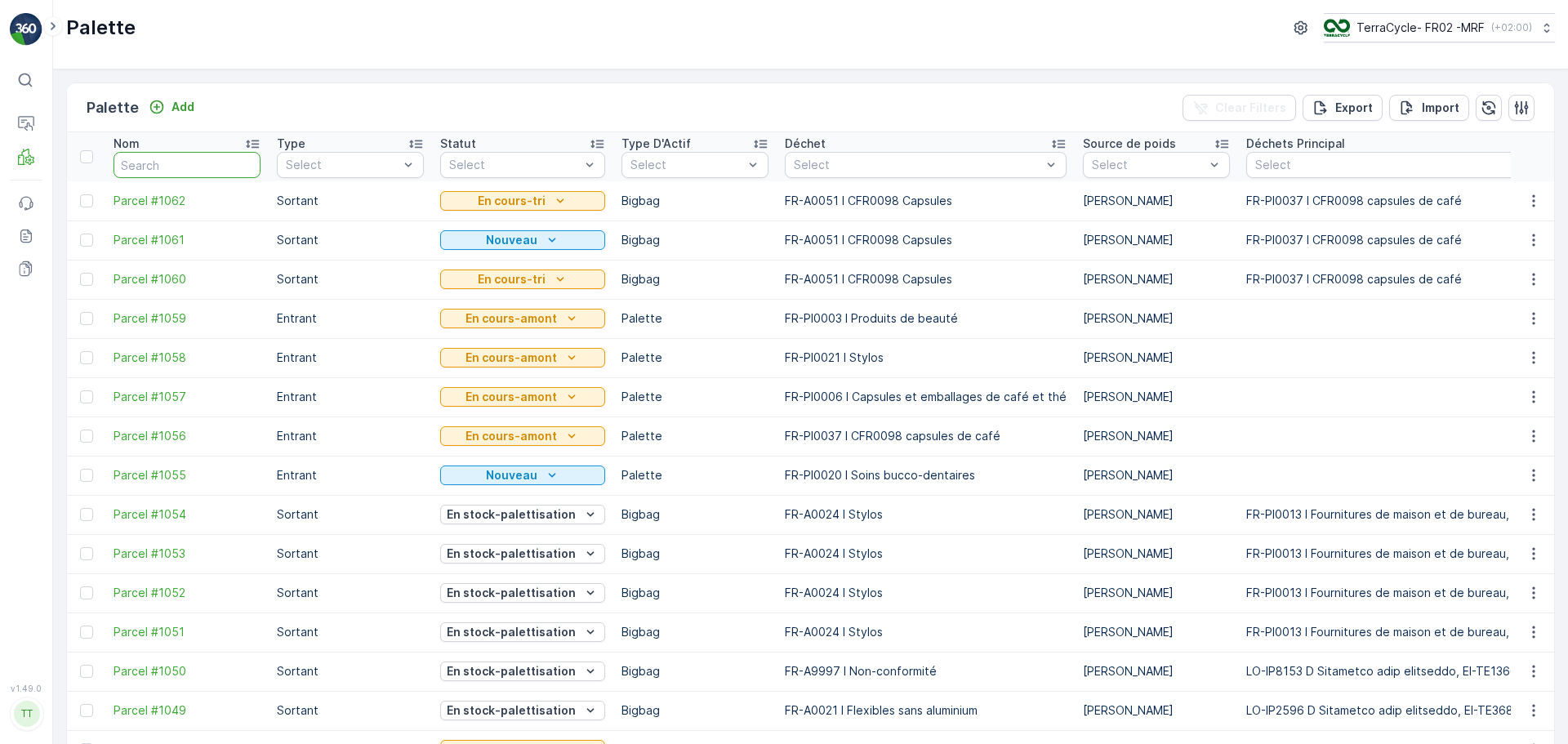
click at [199, 161] on input "text" at bounding box center [187, 164] width 147 height 26
type input "FD726"
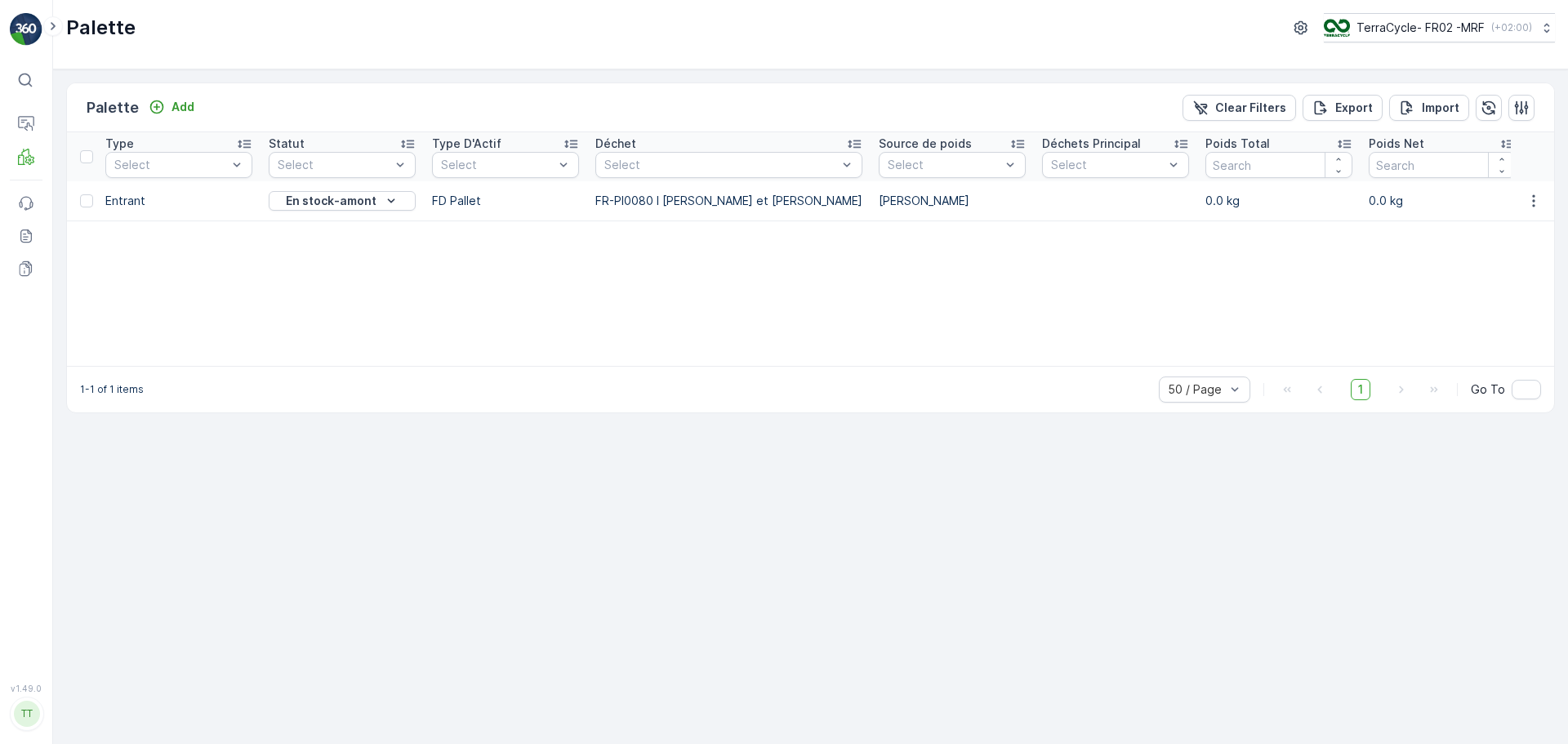
scroll to position [0, 174]
click at [1540, 203] on icon "button" at bounding box center [1533, 200] width 17 height 17
click at [1515, 243] on span "Edit Palette" at bounding box center [1498, 248] width 65 height 17
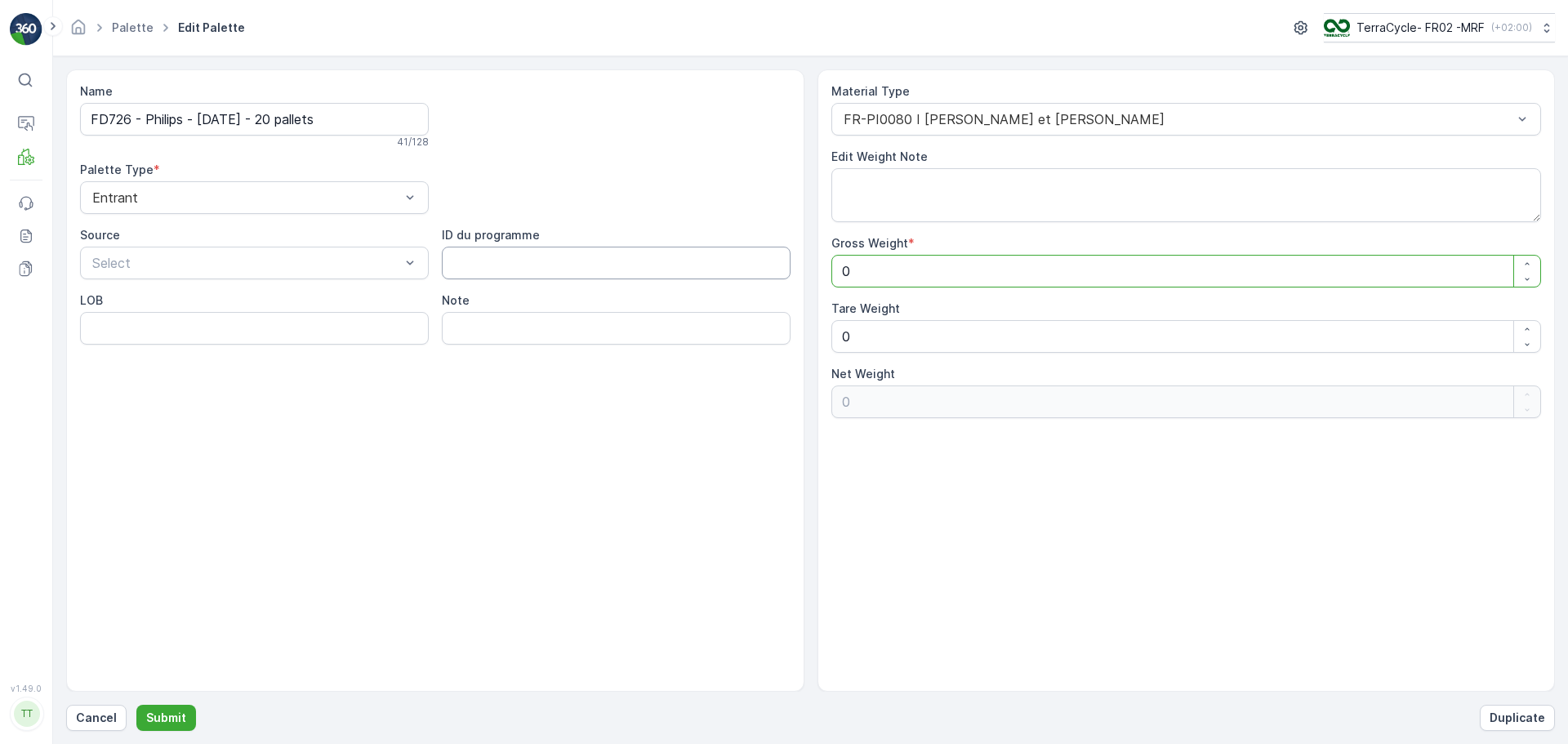
drag, startPoint x: 882, startPoint y: 270, endPoint x: 770, endPoint y: 274, distance: 112.1
click at [770, 274] on div "Name FD726 - Philips - [DATE] - 20 pallets 41 / 128 Palette Type * Entrant Sour…" at bounding box center [810, 380] width 1488 height 622
click at [857, 284] on Weight "Gross Weight" at bounding box center [1186, 271] width 710 height 33
type Weight "1"
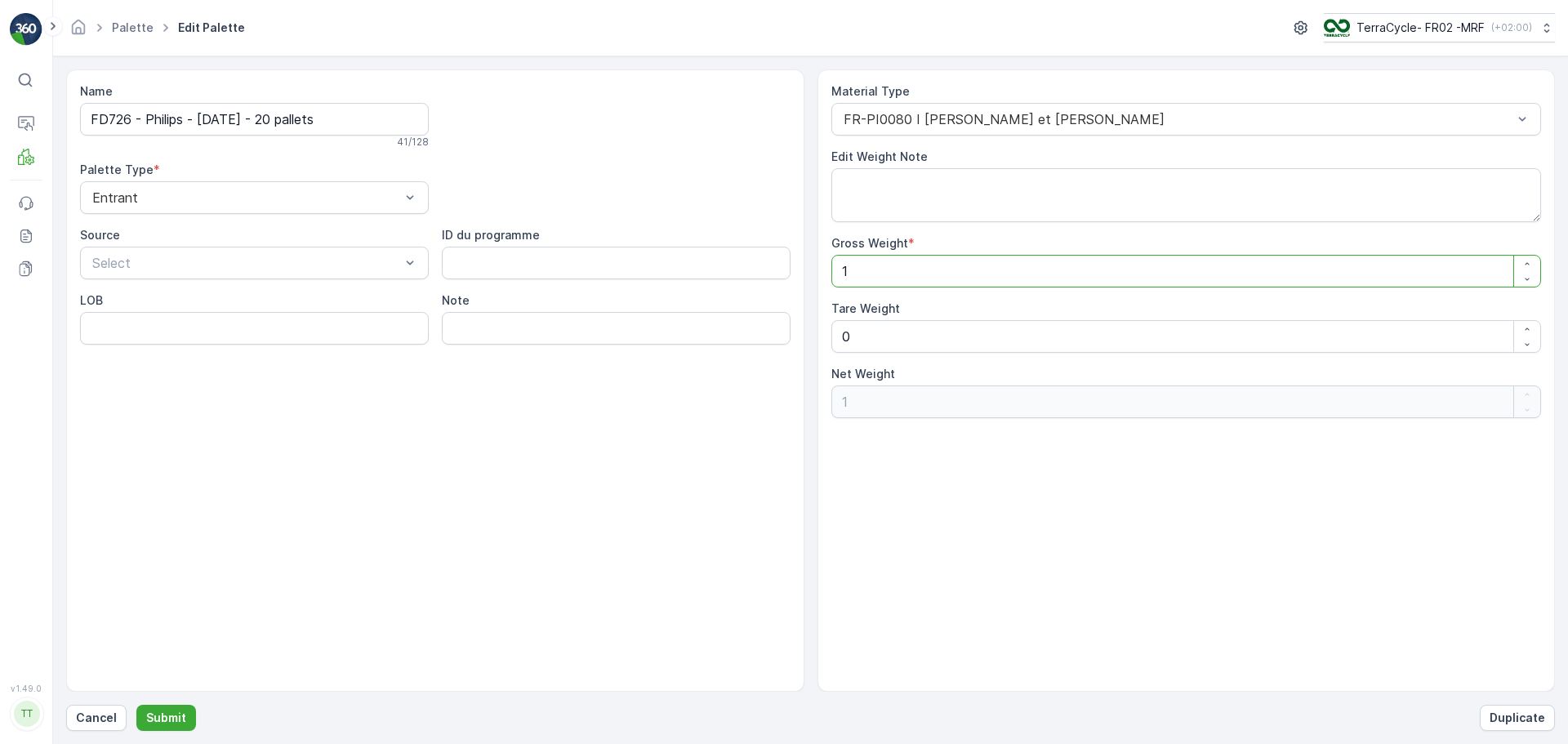
type Weight "10"
type Weight "106"
type Weight "1060"
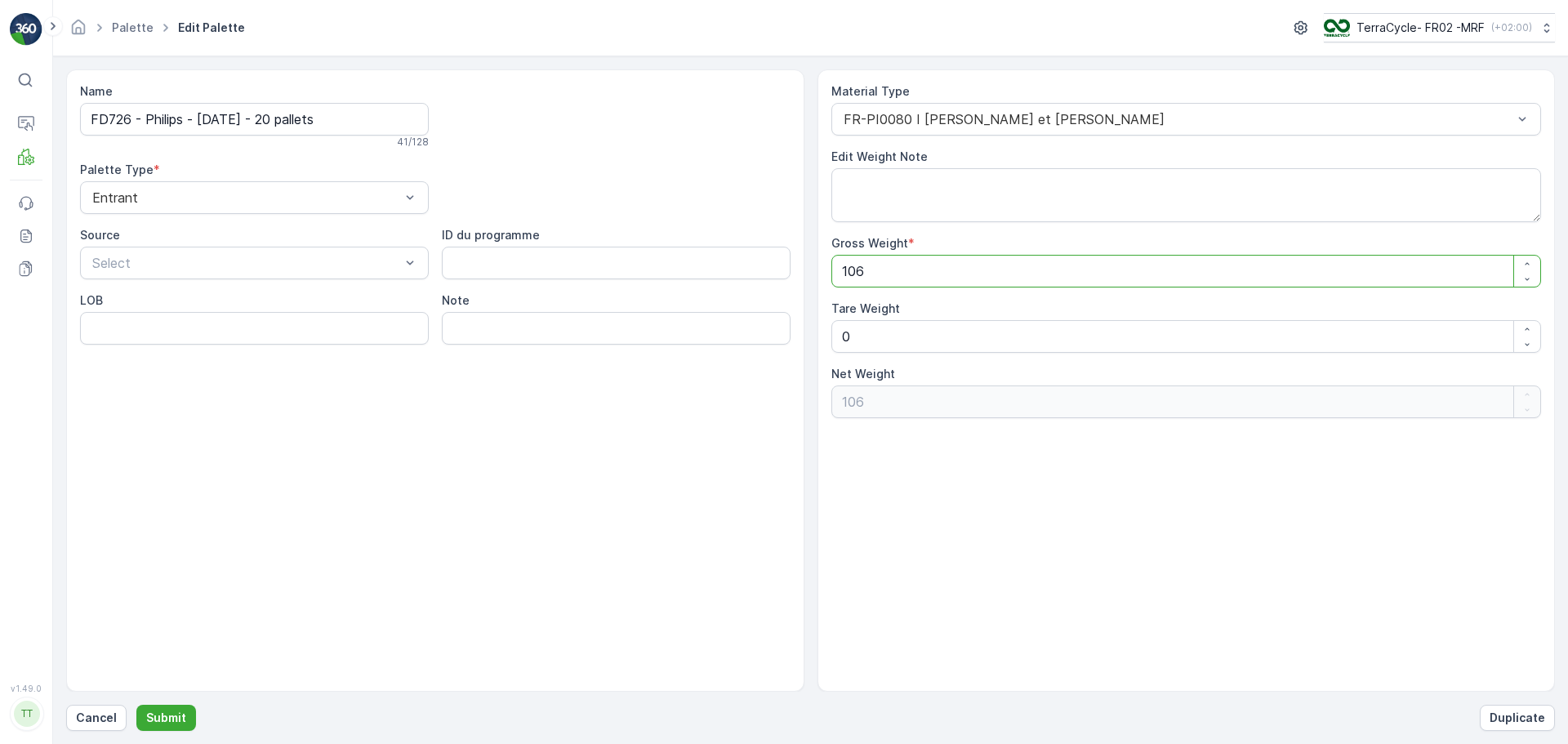
type Weight "1060"
click at [161, 721] on p "Submit" at bounding box center [165, 717] width 40 height 17
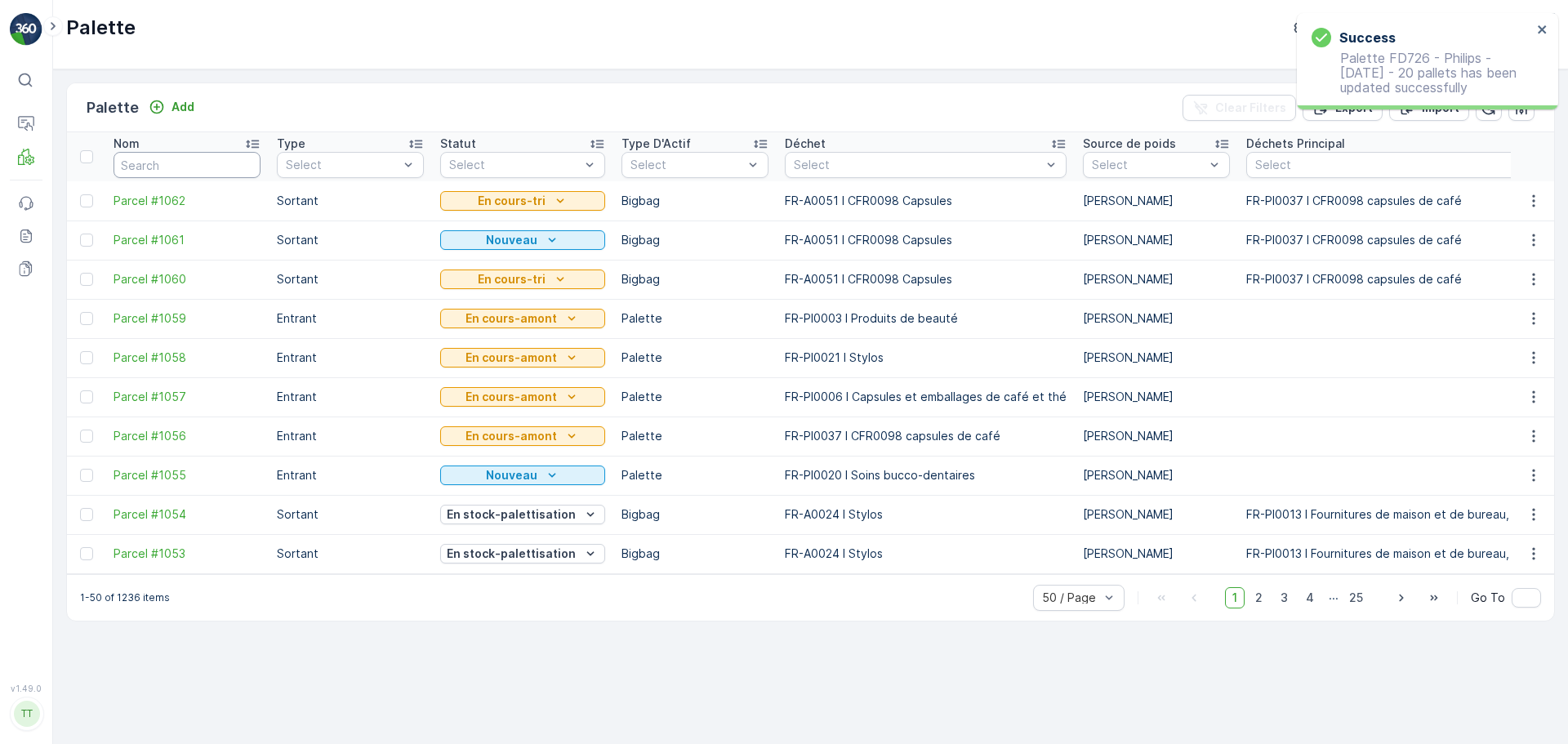
click at [147, 171] on input "text" at bounding box center [187, 164] width 147 height 26
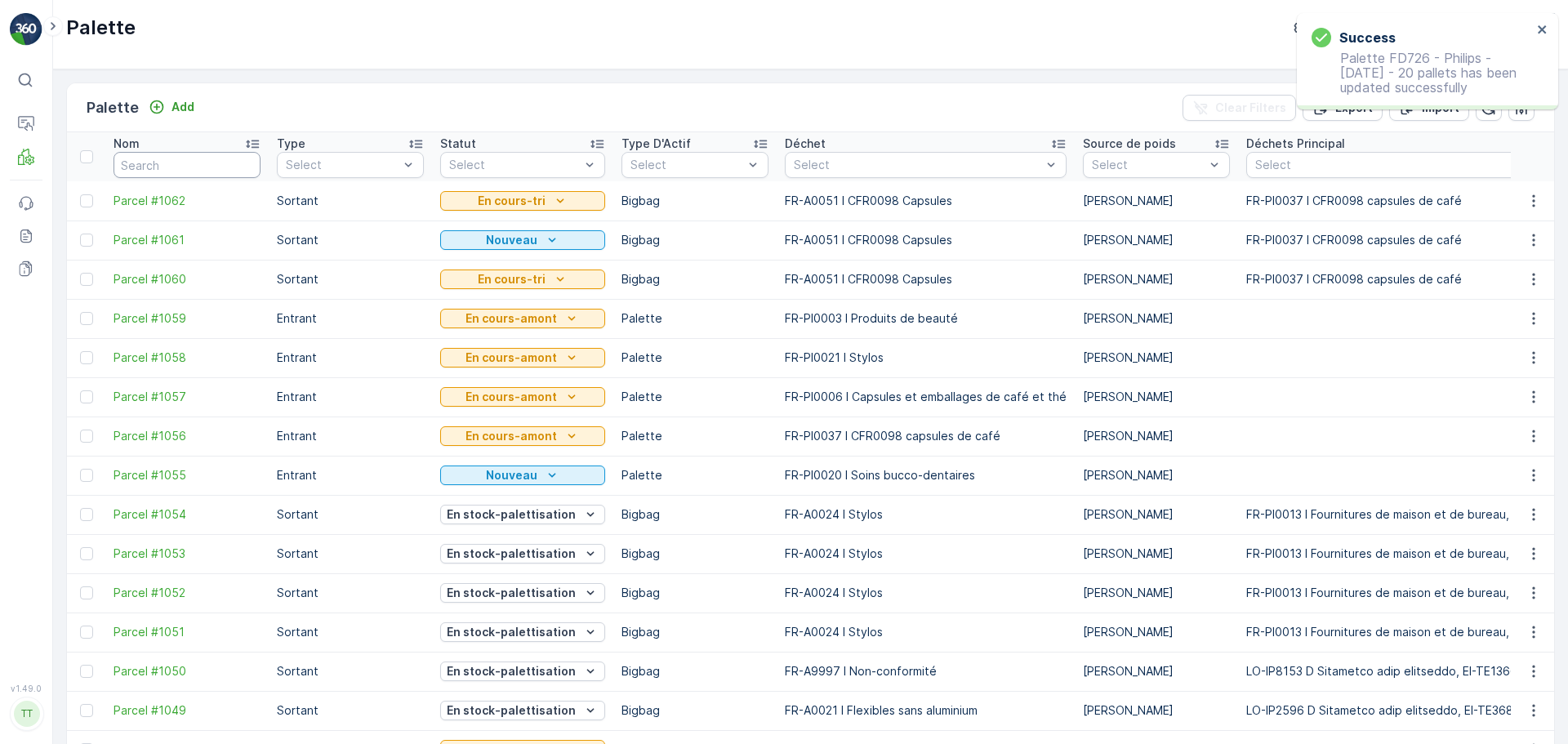
click at [150, 172] on input "text" at bounding box center [187, 164] width 147 height 26
type input "FD7"
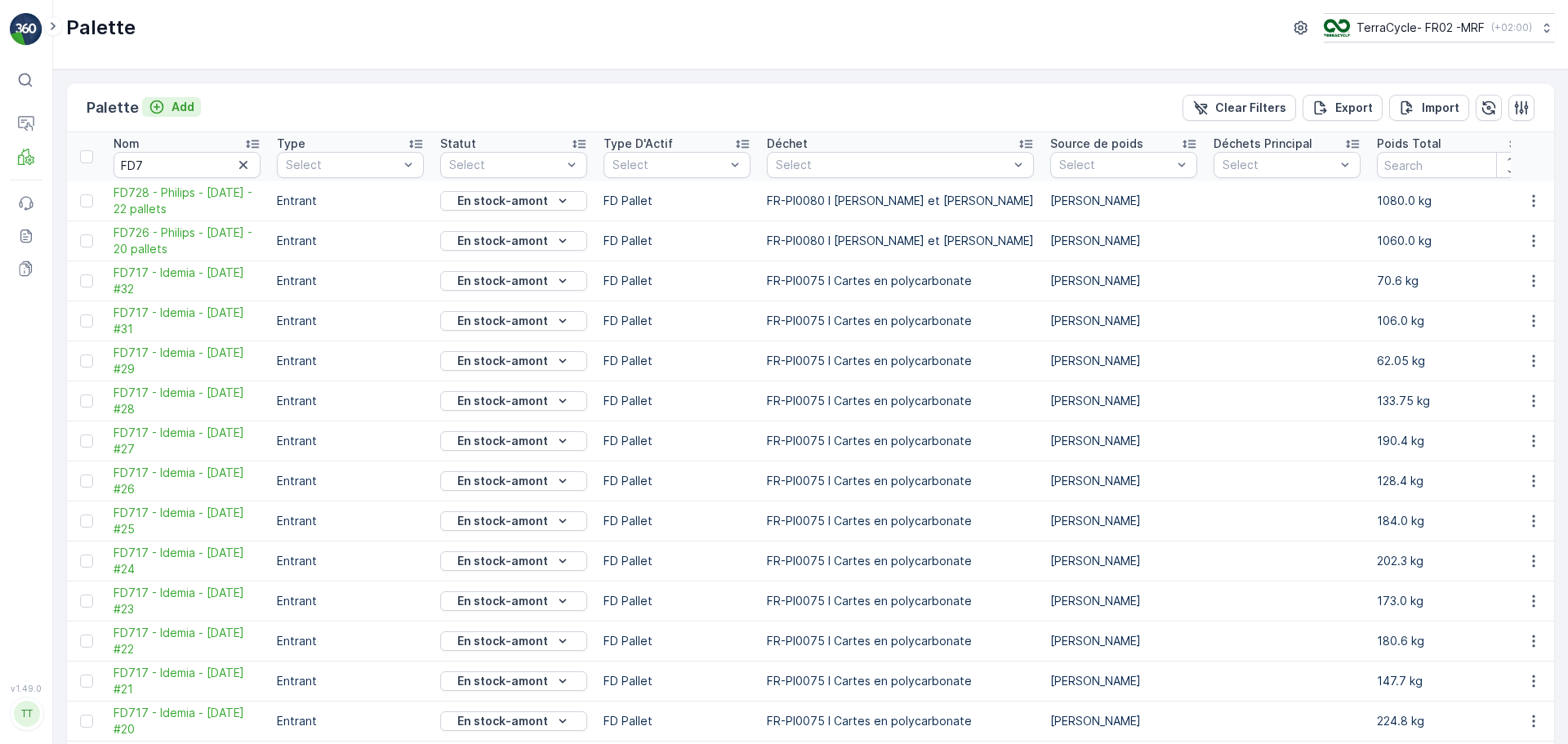
click at [181, 102] on p "Add" at bounding box center [183, 107] width 23 height 17
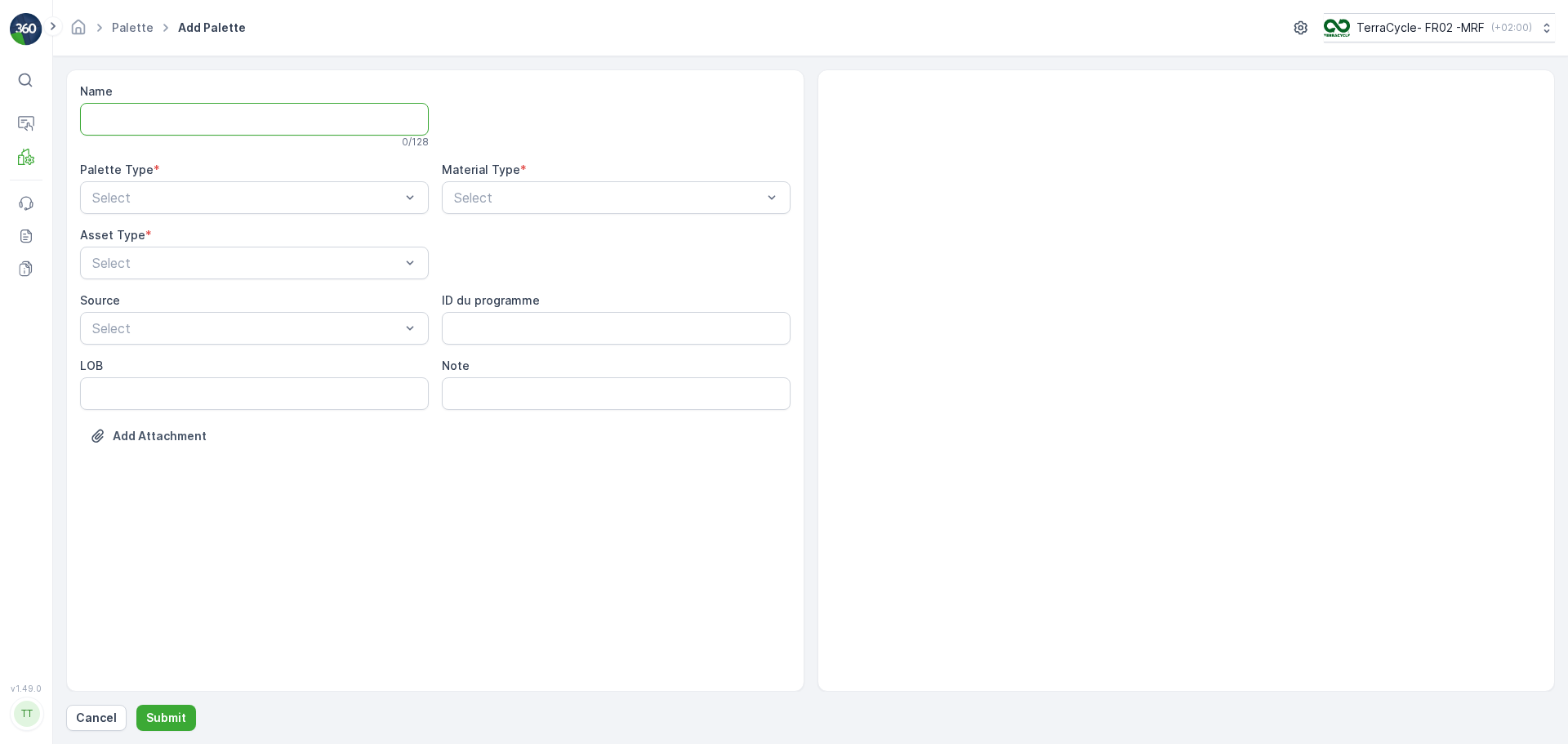
click at [142, 121] on input "Name" at bounding box center [254, 119] width 349 height 33
click at [213, 132] on input "FD733 - Philips" at bounding box center [254, 119] width 349 height 33
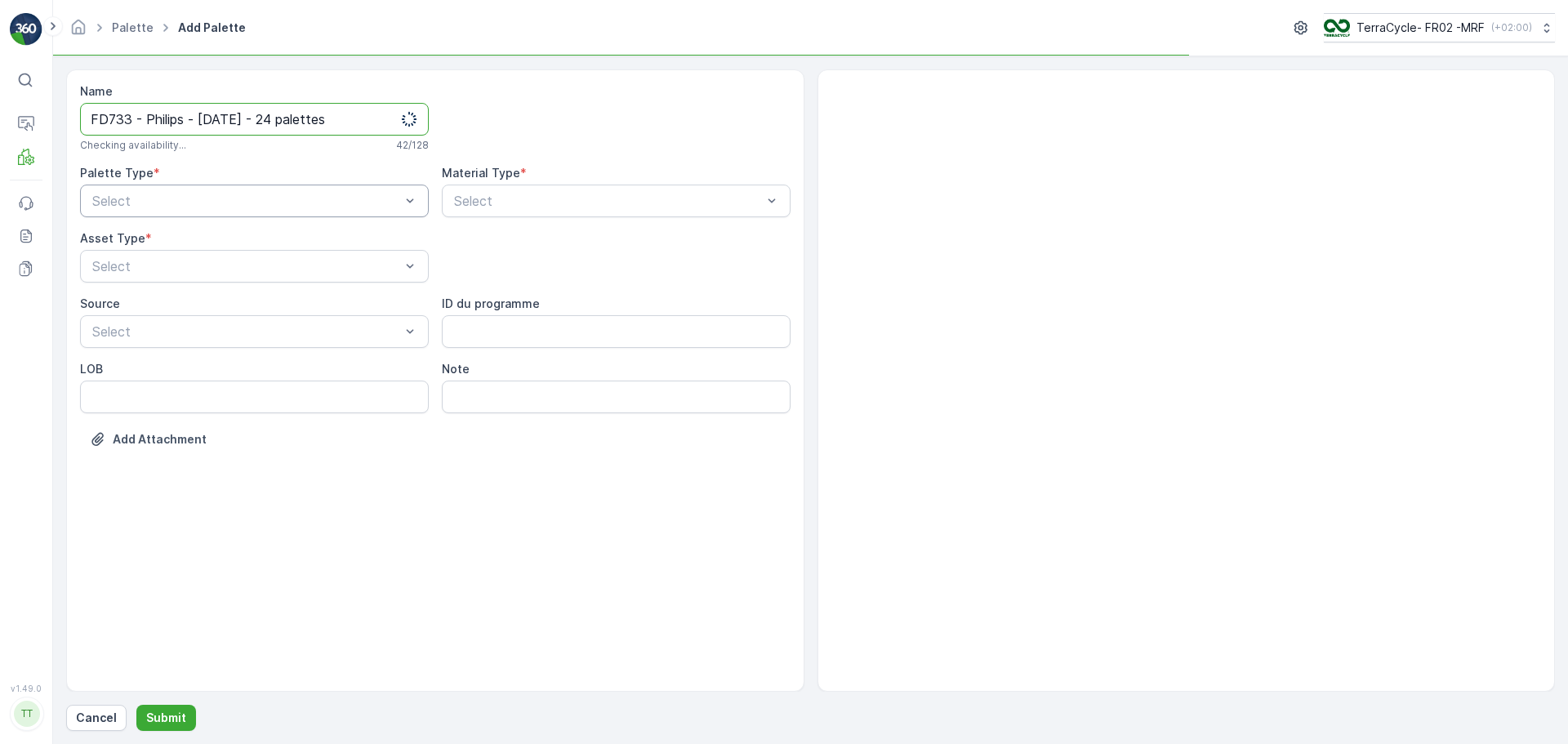
type input "FD733 - Philips - [DATE] - 24 palettes"
click at [242, 196] on div at bounding box center [246, 200] width 311 height 15
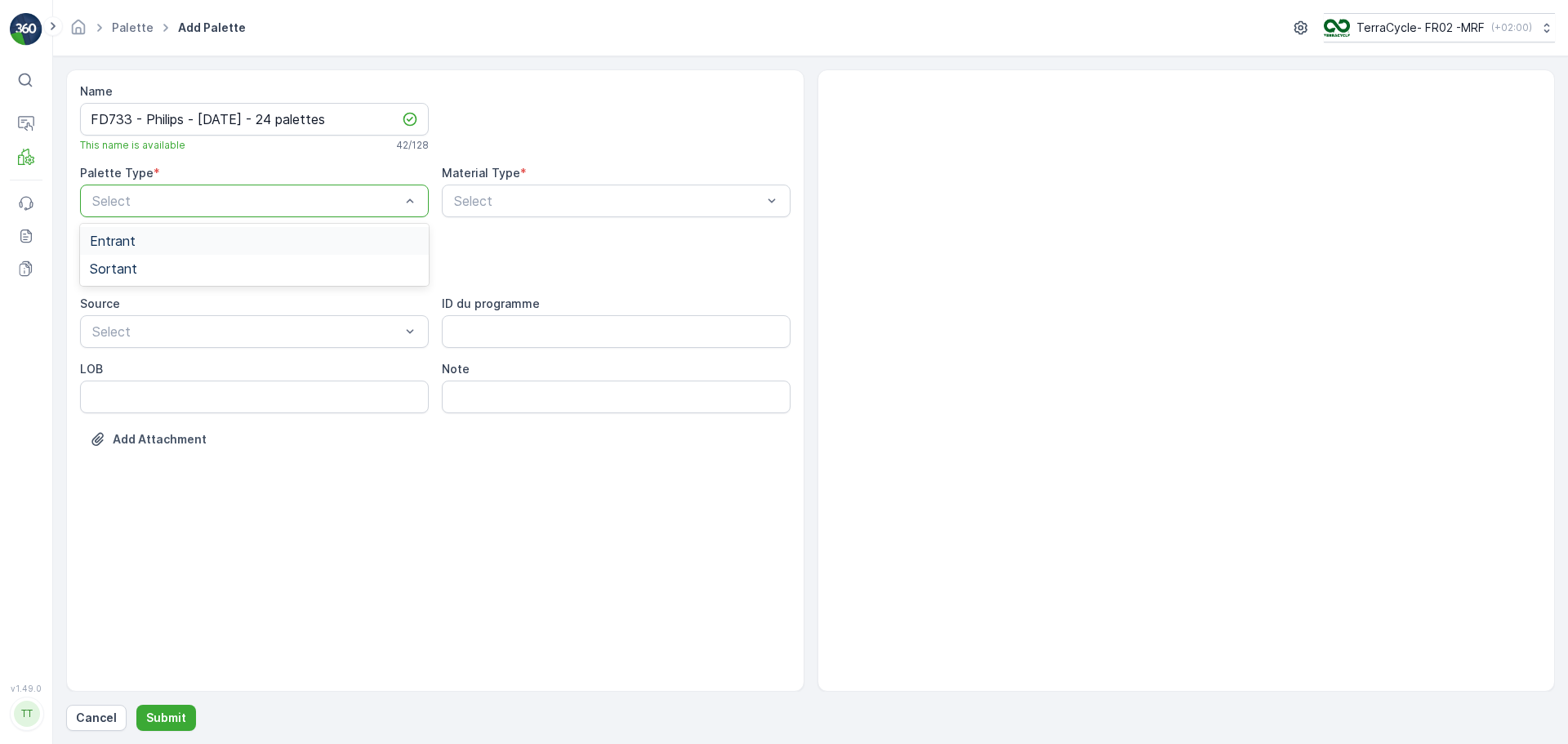
click at [210, 242] on div "Entrant" at bounding box center [254, 240] width 329 height 15
click at [178, 259] on div at bounding box center [246, 265] width 311 height 15
click at [185, 410] on div "FD Pallet" at bounding box center [254, 417] width 329 height 15
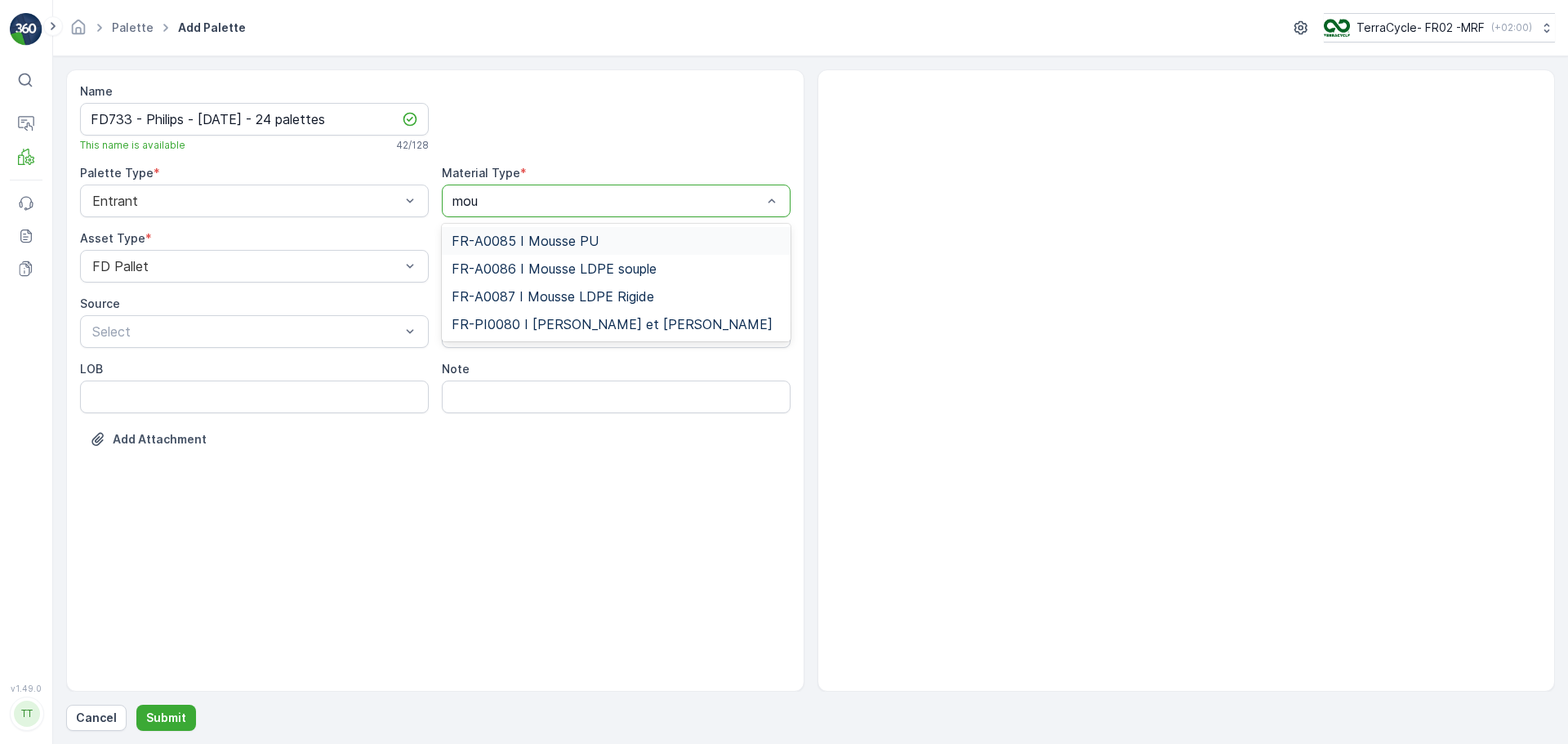
type input "mous"
click at [623, 321] on span "FR-PI0080 I [PERSON_NAME] et [PERSON_NAME]" at bounding box center [612, 323] width 321 height 15
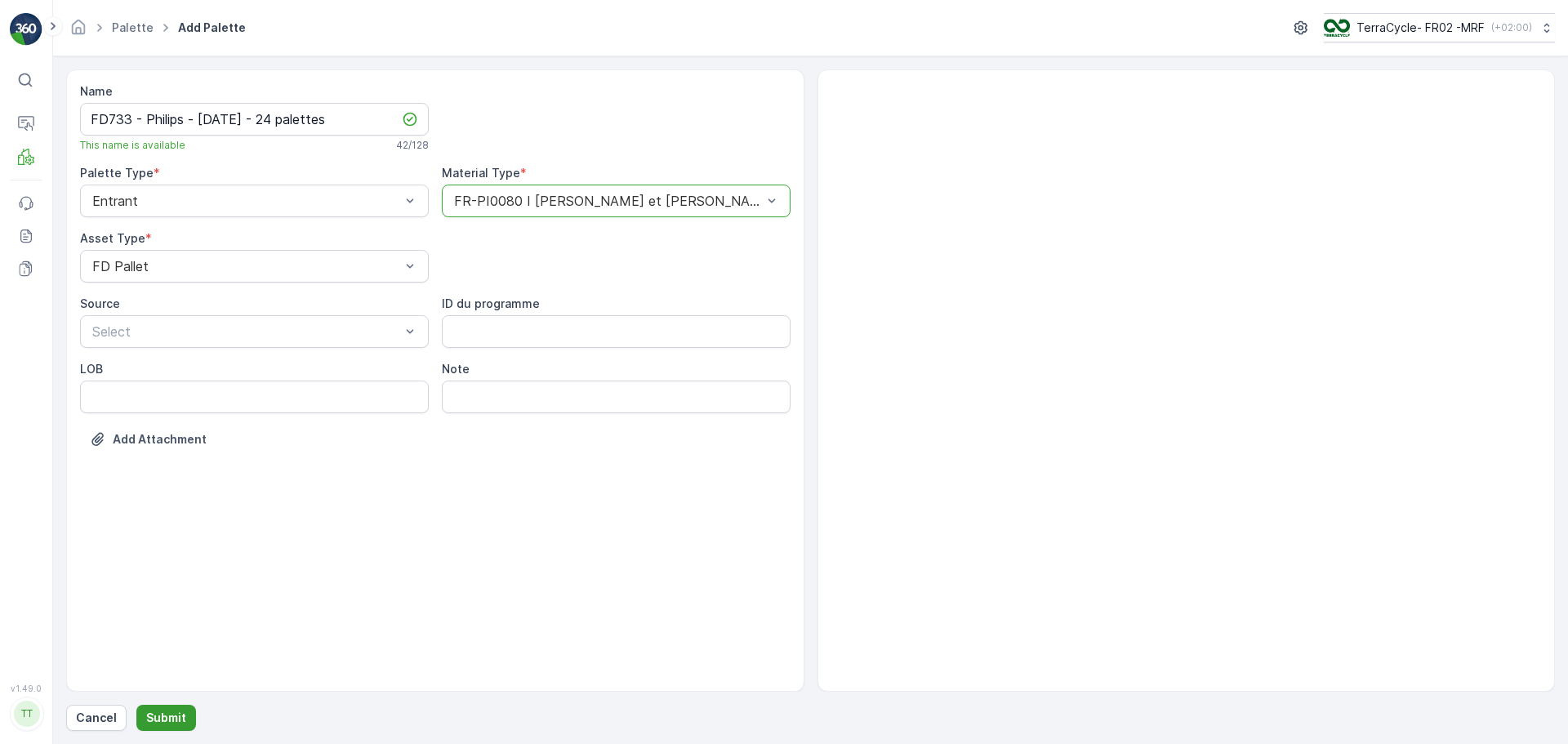
click at [156, 712] on p "Submit" at bounding box center [165, 717] width 40 height 17
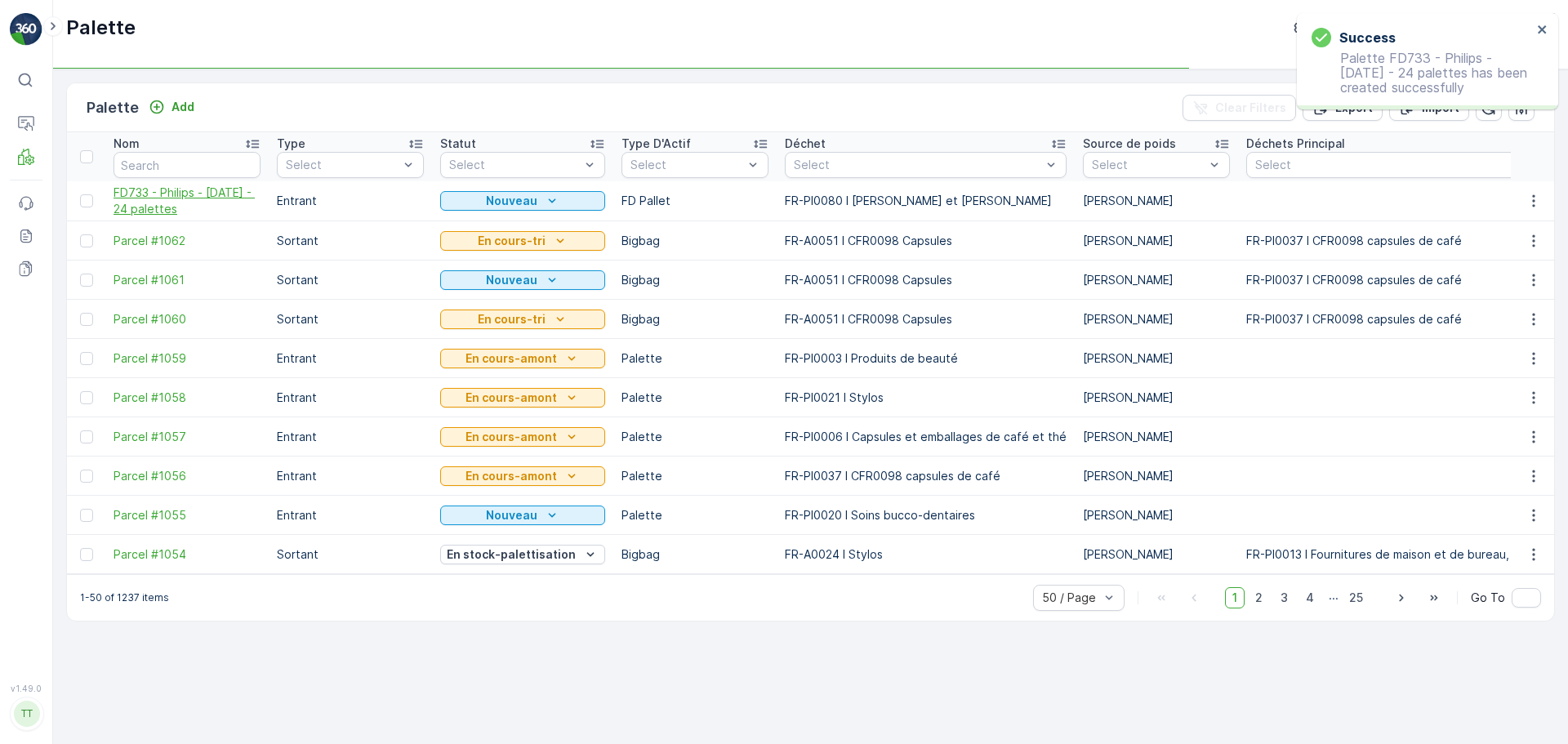
click at [222, 200] on span "FD733 - Philips - [DATE] - 24 palettes" at bounding box center [187, 201] width 147 height 33
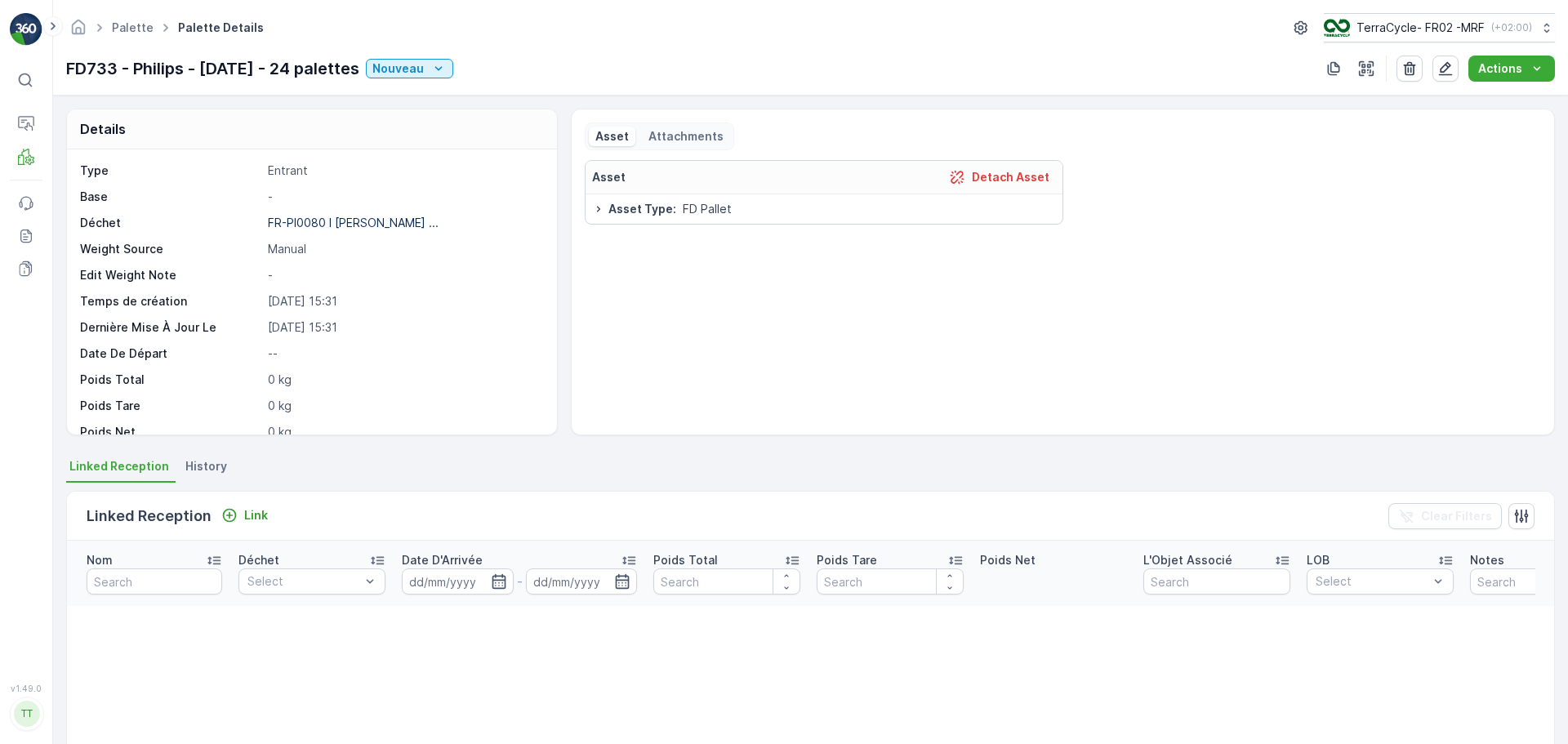
scroll to position [123, 0]
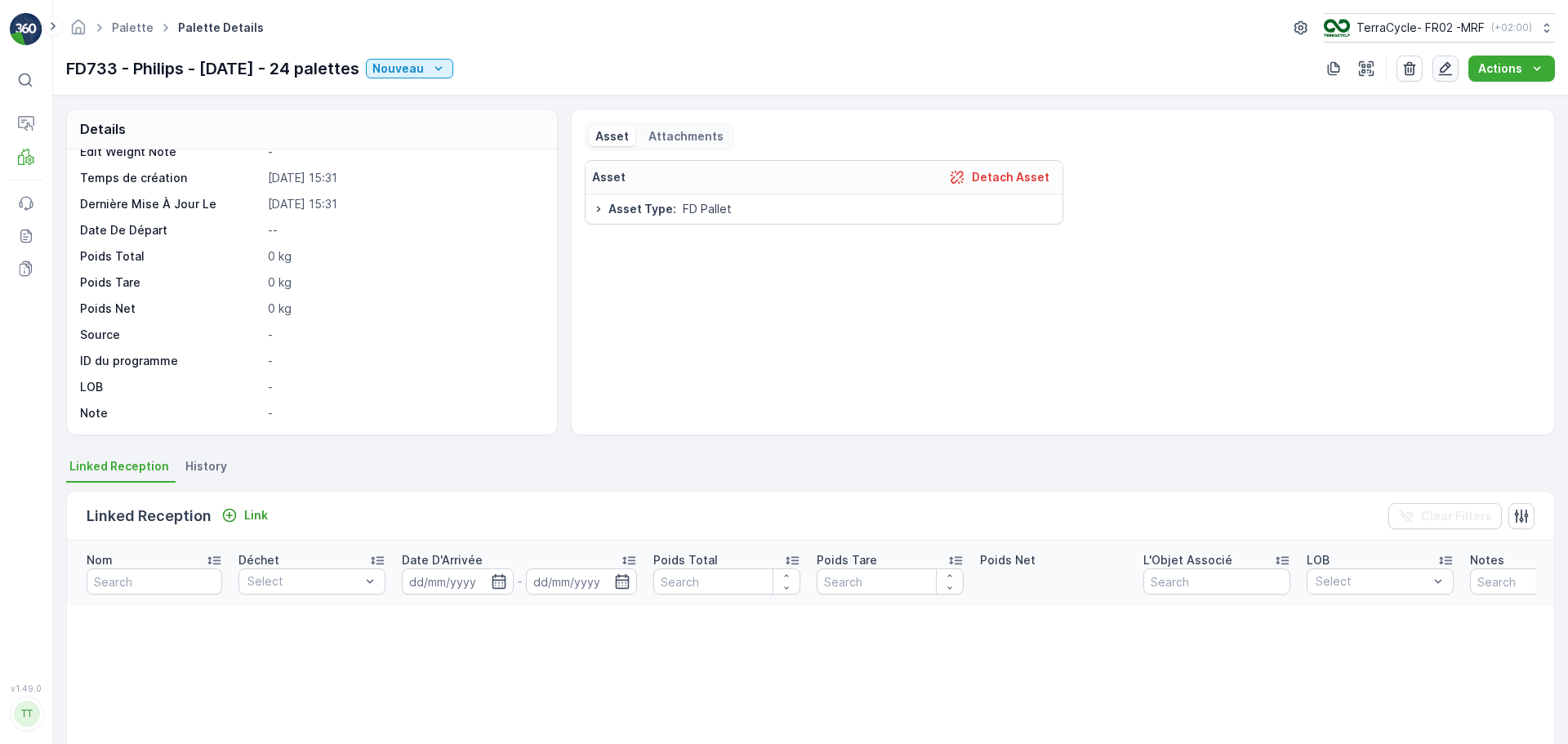
click at [1441, 64] on icon "button" at bounding box center [1445, 68] width 17 height 17
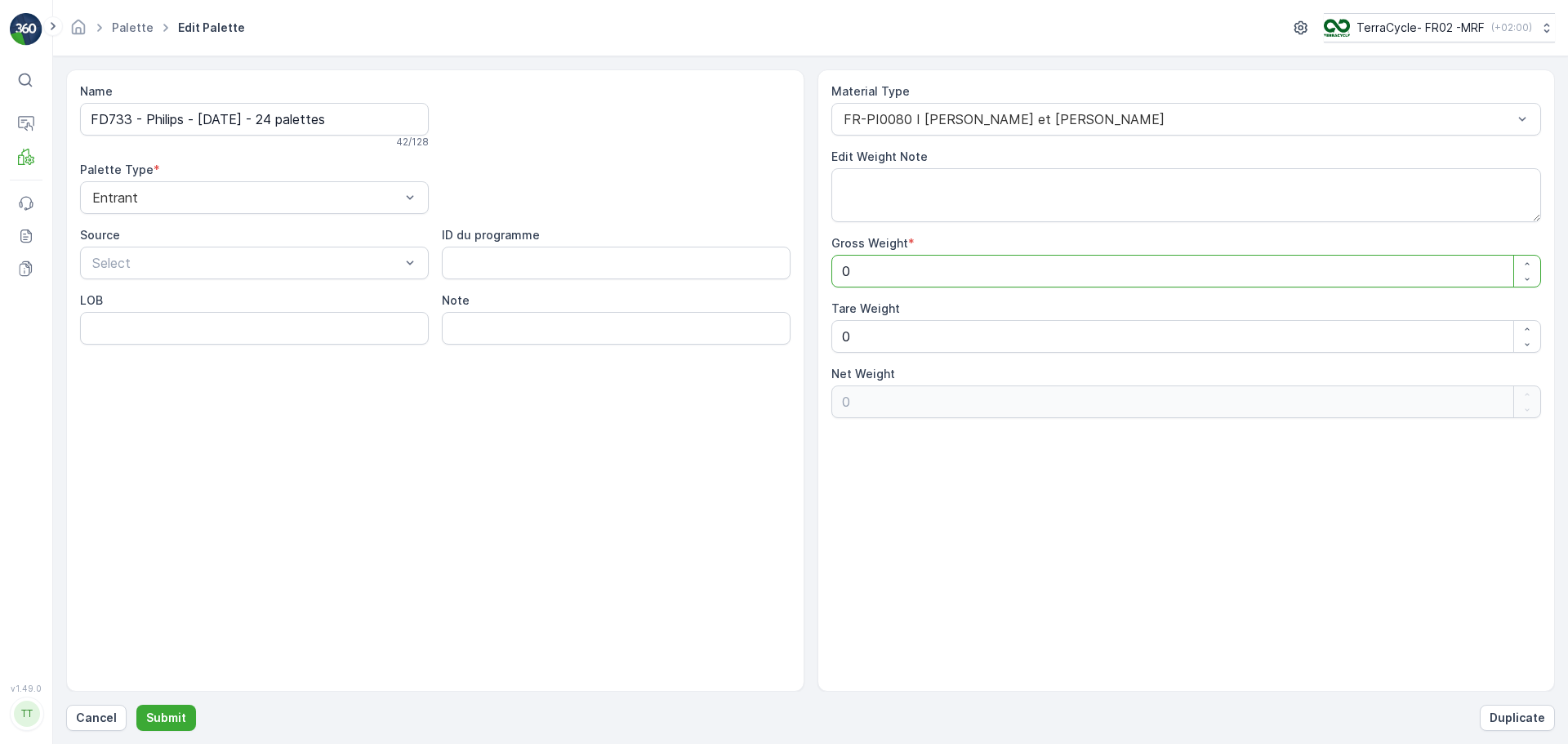
drag, startPoint x: 881, startPoint y: 272, endPoint x: 790, endPoint y: 266, distance: 91.2
click at [790, 266] on div "Name FD733 - Philips - [DATE] - 24 palettes 42 / 128 Palette Type * Entrant Sou…" at bounding box center [810, 380] width 1488 height 622
type Weight "1"
type Weight "11"
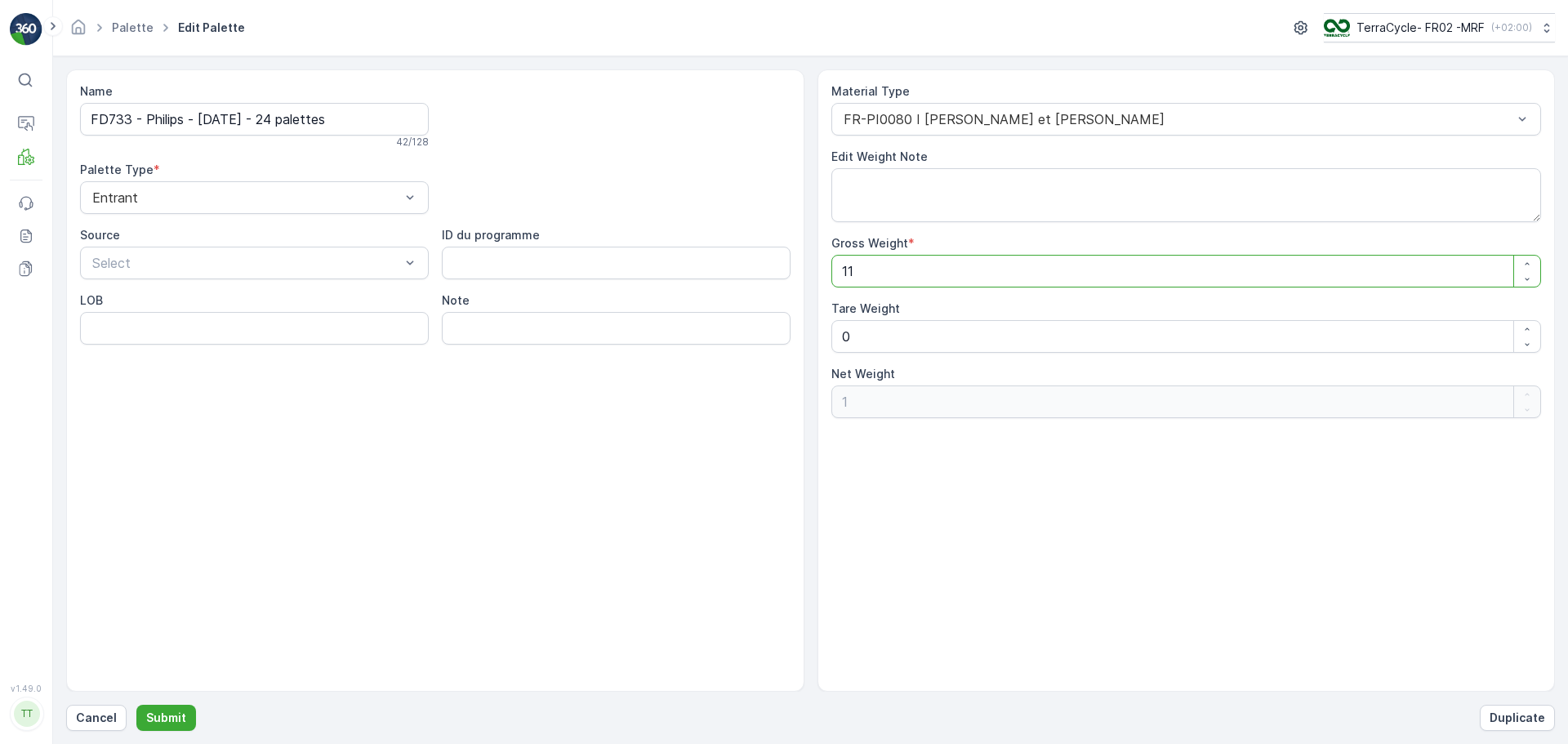
type Weight "11"
type Weight "110"
type Weight "1100"
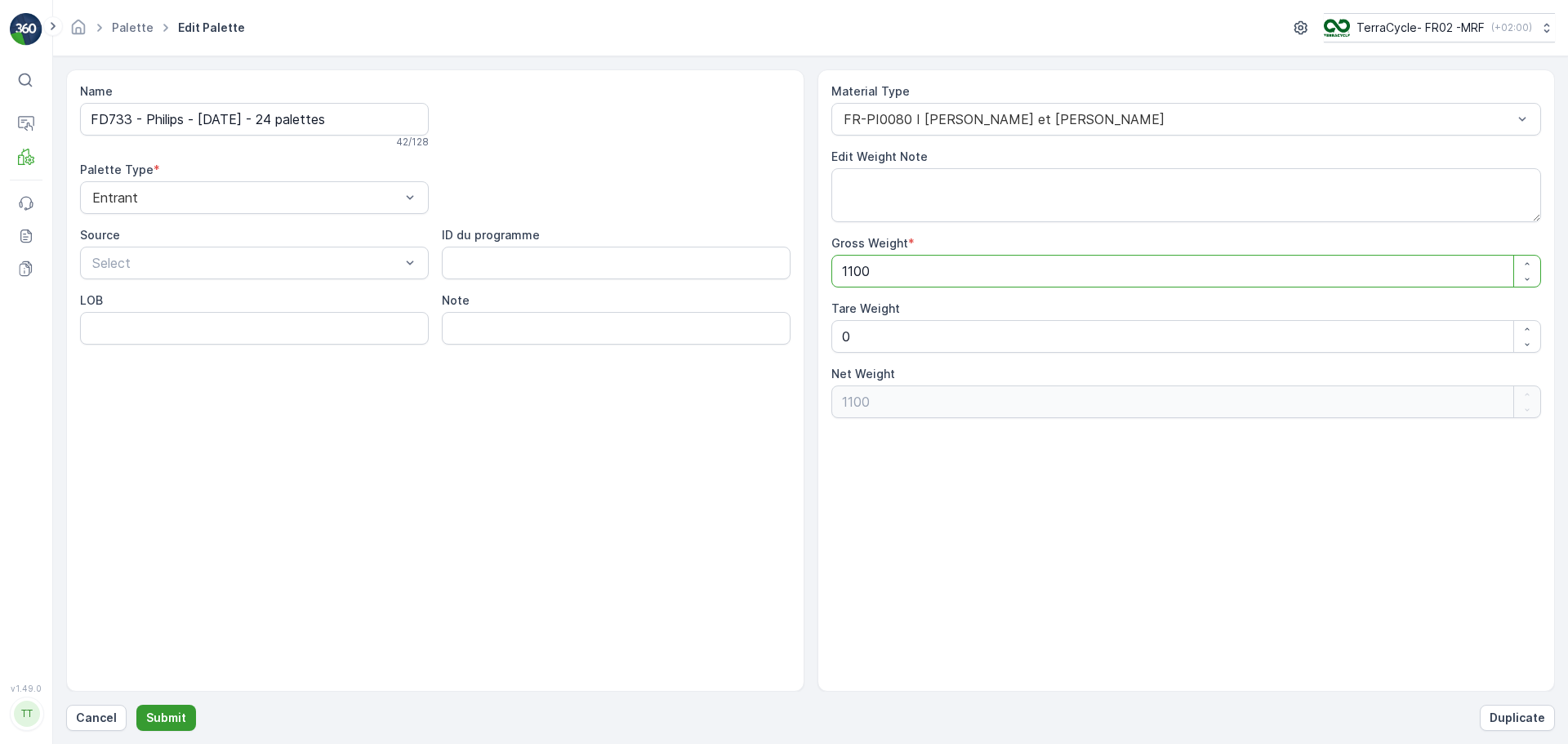
type Weight "1100"
click at [176, 720] on p "Submit" at bounding box center [165, 717] width 40 height 17
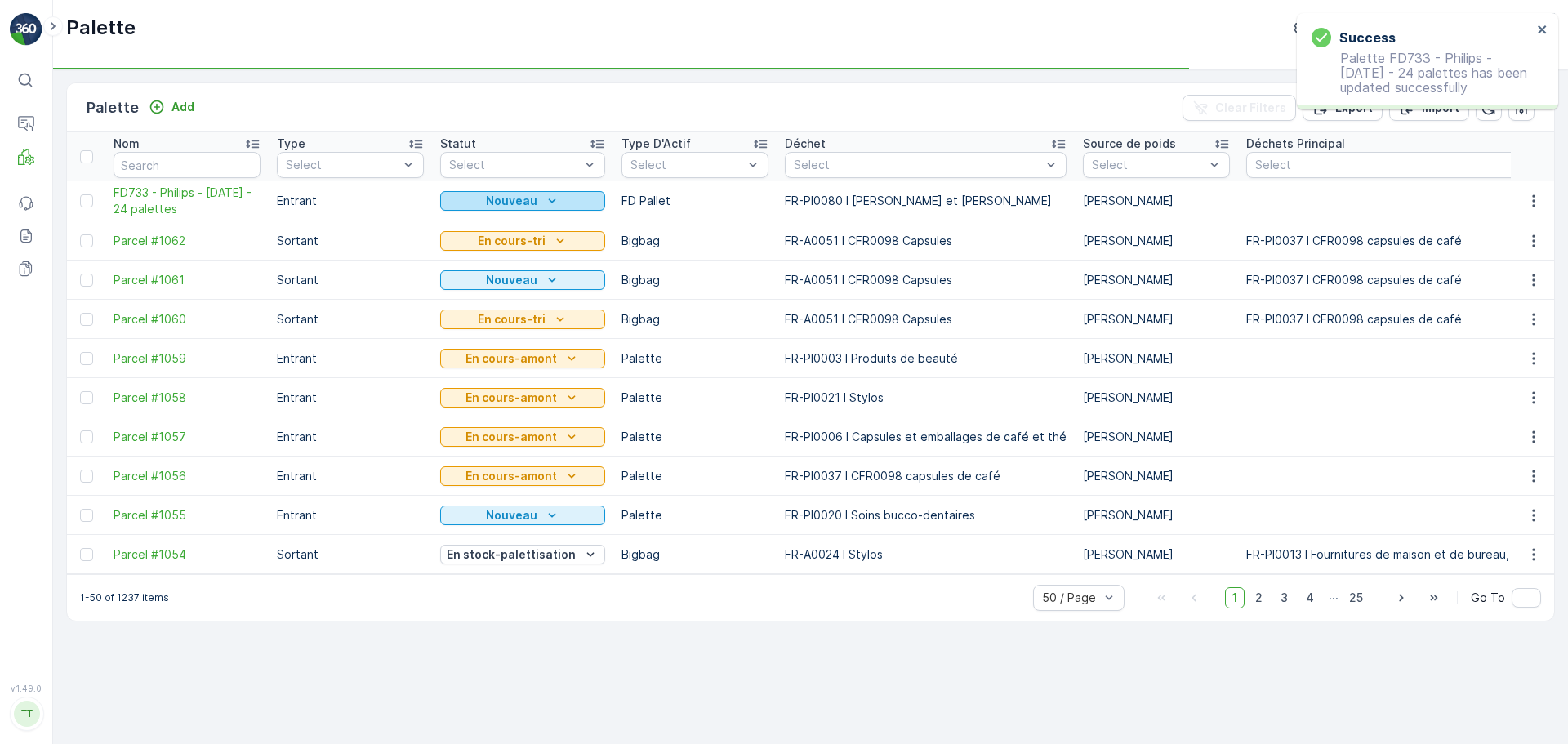
click at [498, 200] on p "Nouveau" at bounding box center [511, 200] width 51 height 17
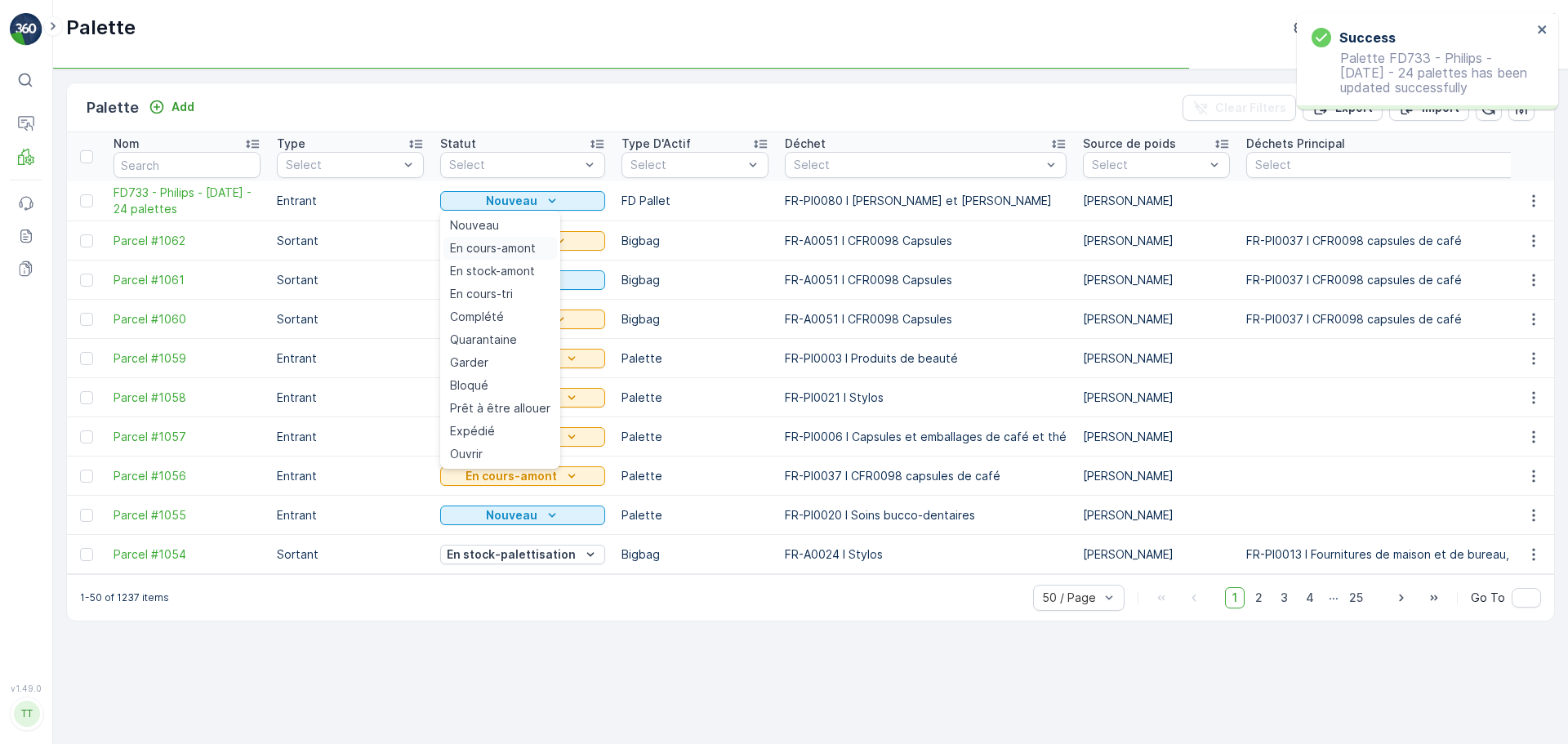
click at [502, 244] on span "En cours-amont" at bounding box center [493, 248] width 85 height 17
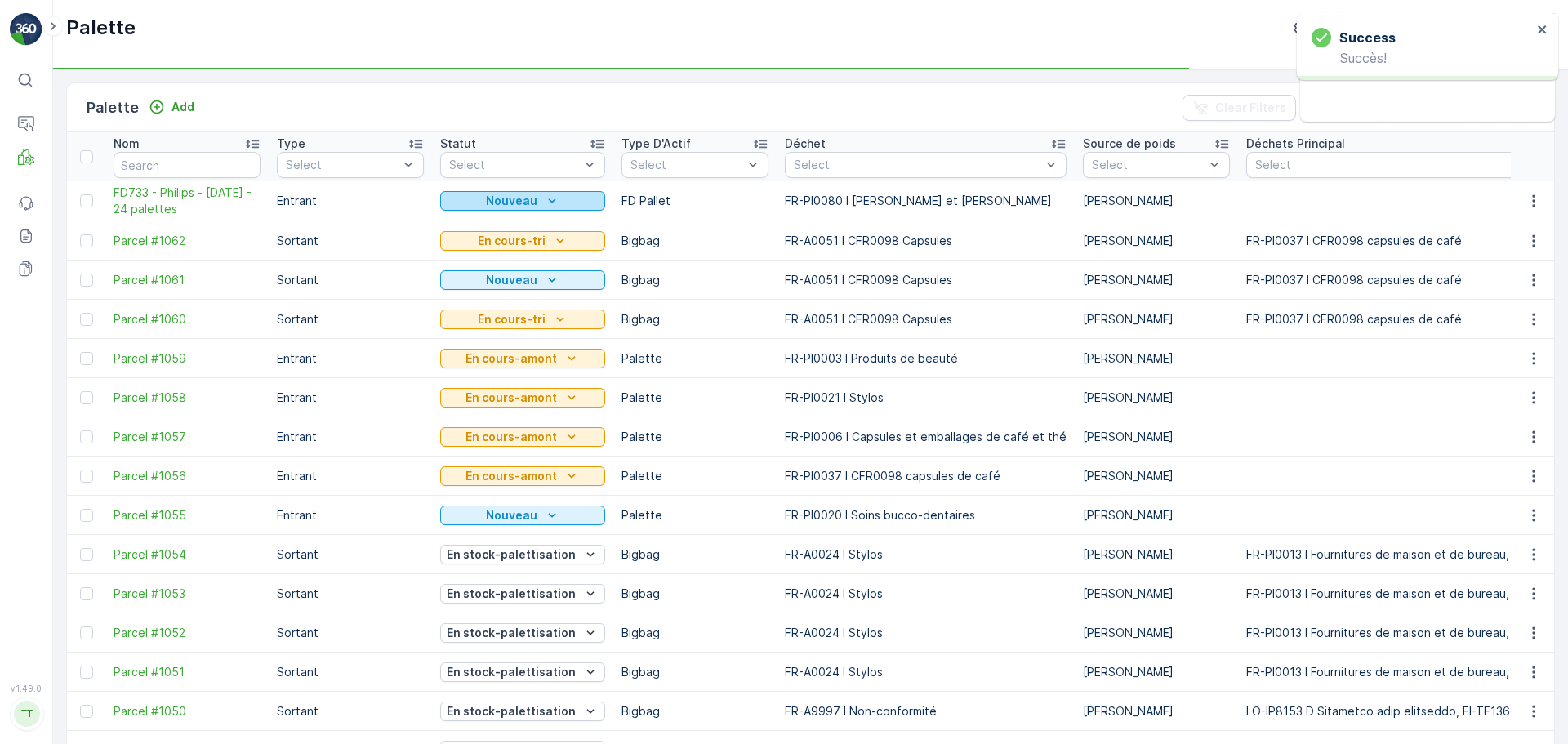
click at [529, 194] on p "Nouveau" at bounding box center [511, 200] width 51 height 17
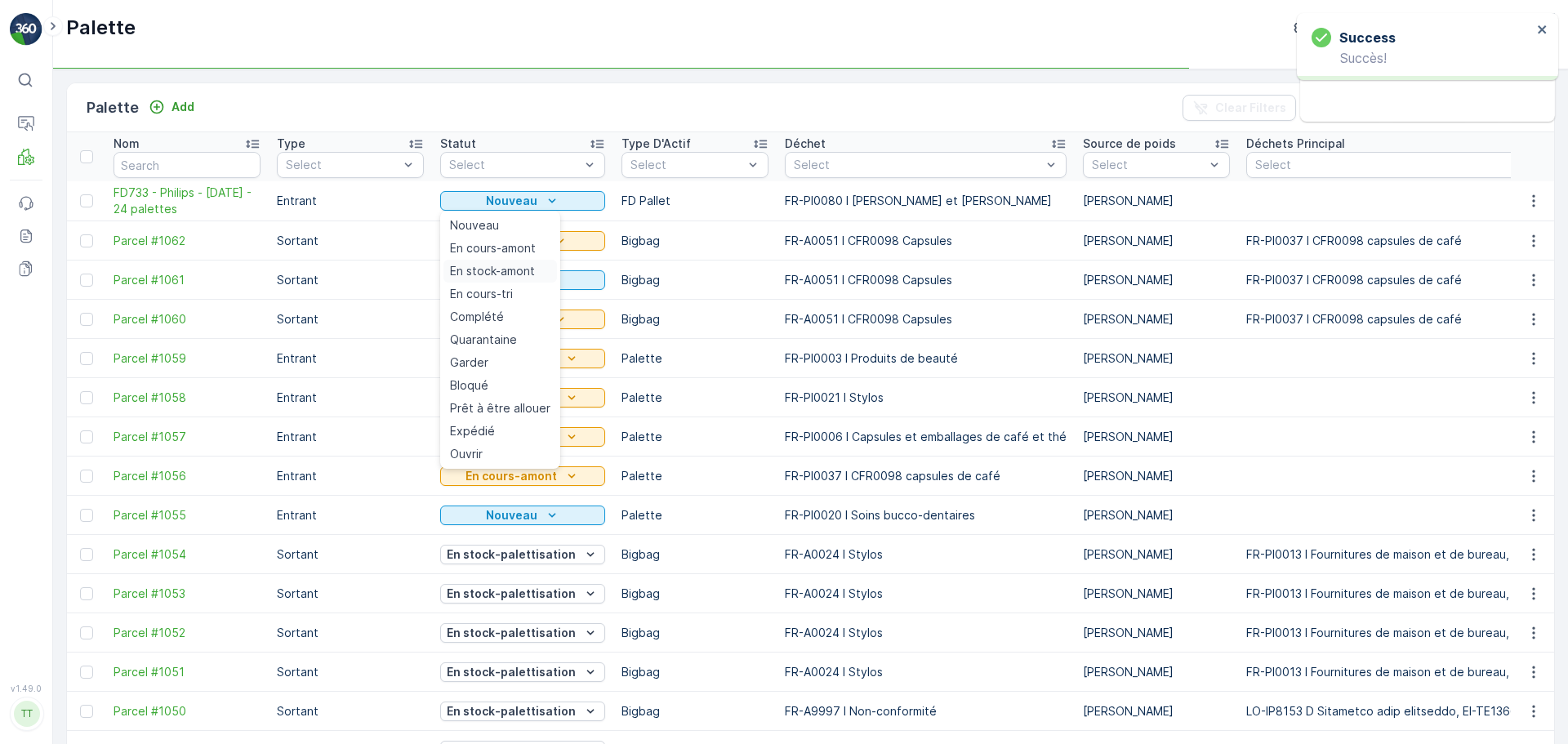
click at [514, 273] on span "En stock-amont" at bounding box center [492, 271] width 85 height 17
